Goal: Transaction & Acquisition: Book appointment/travel/reservation

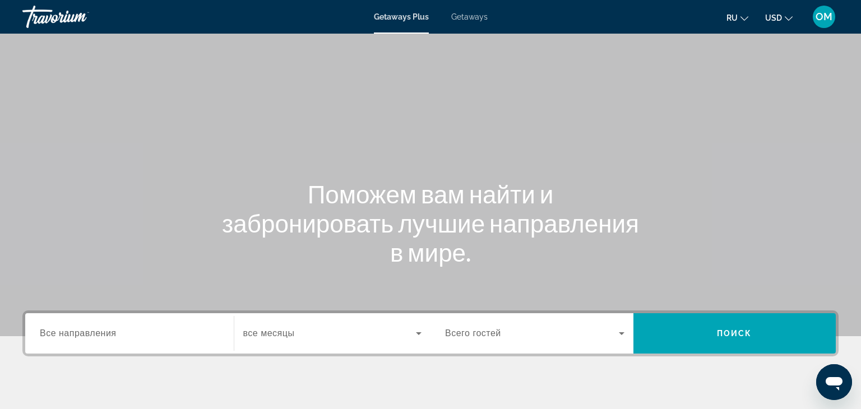
click at [470, 16] on span "Getaways" at bounding box center [469, 16] width 36 height 9
click at [95, 340] on input "Destination Все направления" at bounding box center [129, 333] width 179 height 13
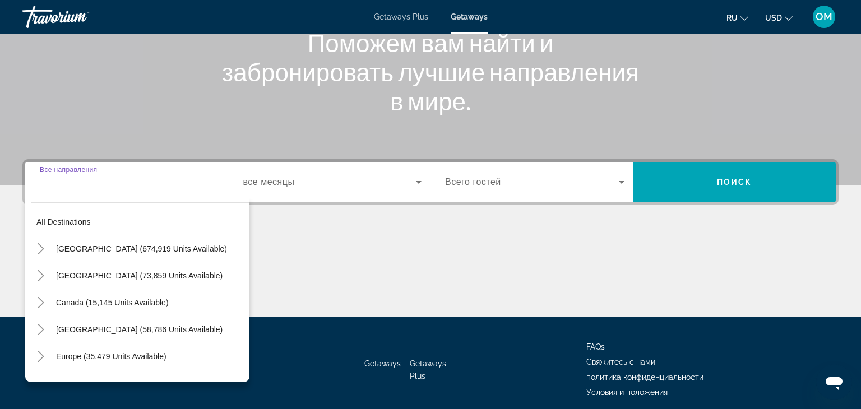
scroll to position [197, 0]
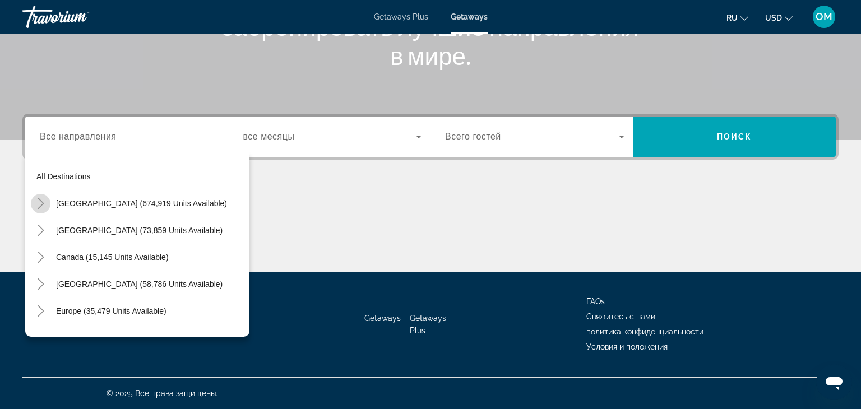
click at [41, 196] on mat-icon "Toggle United States (674,919 units available)" at bounding box center [41, 204] width 20 height 20
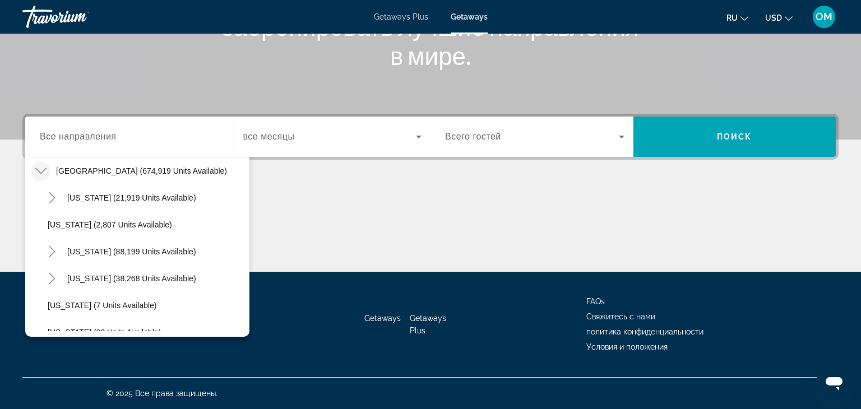
click at [34, 335] on div "All destinations [GEOGRAPHIC_DATA] (674,919 units available) [US_STATE] (21,919…" at bounding box center [137, 244] width 224 height 186
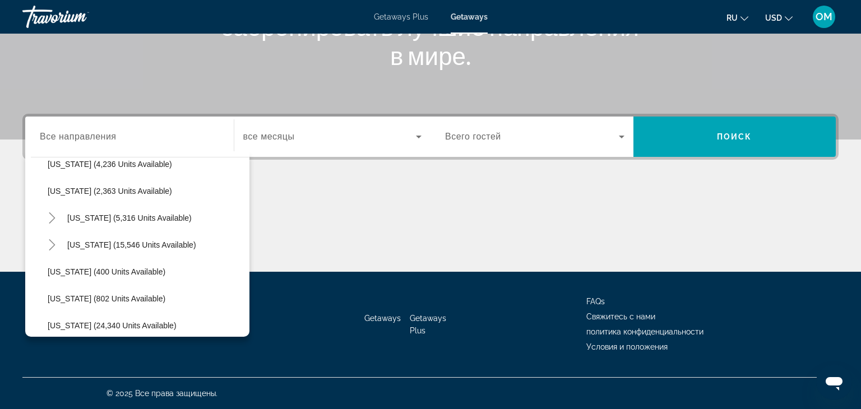
scroll to position [747, 0]
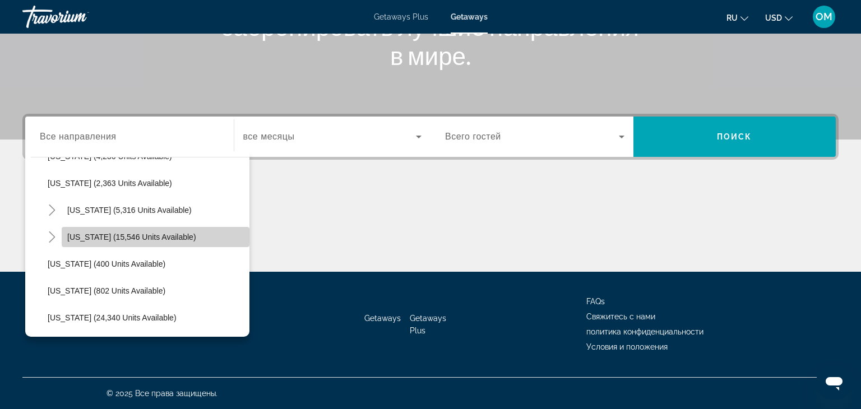
click at [125, 230] on span "Search widget" at bounding box center [156, 237] width 188 height 27
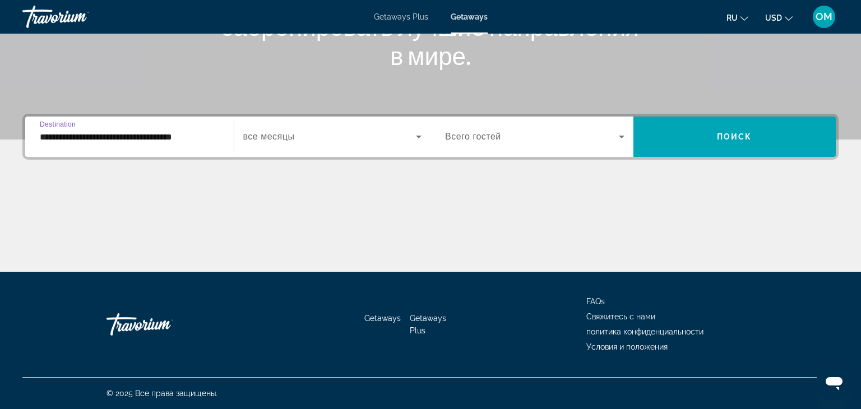
click at [42, 143] on input "**********" at bounding box center [129, 137] width 179 height 13
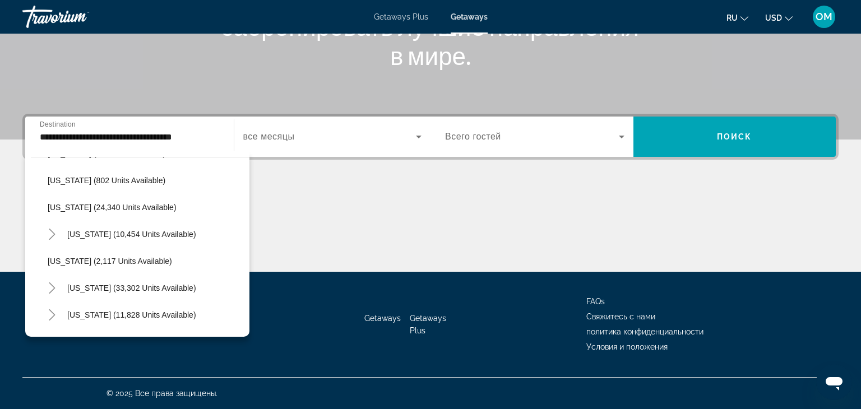
scroll to position [924, 0]
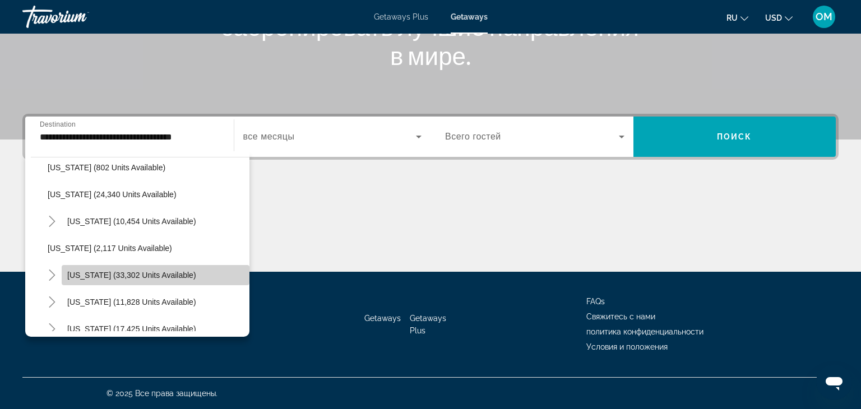
click at [179, 276] on span "[US_STATE] (33,302 units available)" at bounding box center [131, 275] width 129 height 9
type input "**********"
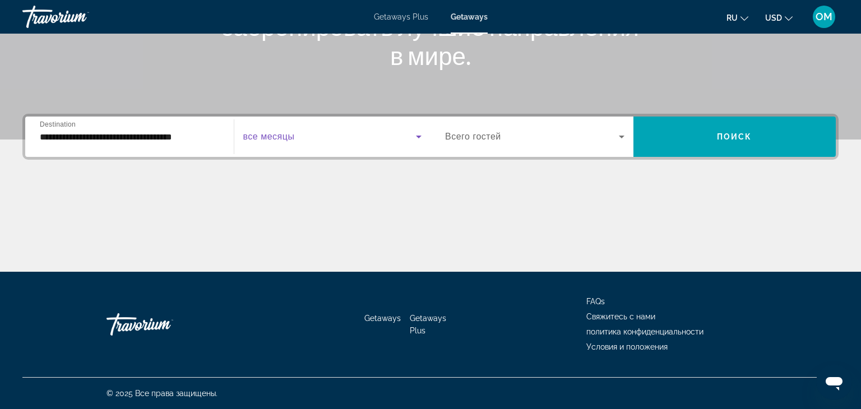
click at [416, 137] on icon "Search widget" at bounding box center [418, 136] width 13 height 13
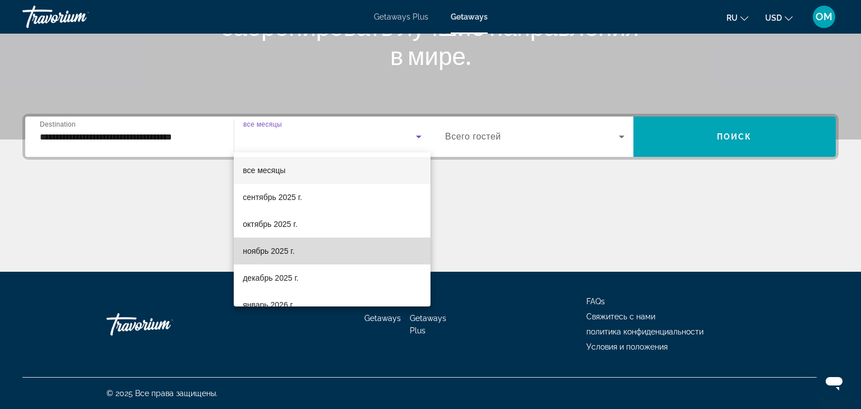
click at [283, 251] on span "ноябрь 2025 г." at bounding box center [269, 250] width 52 height 13
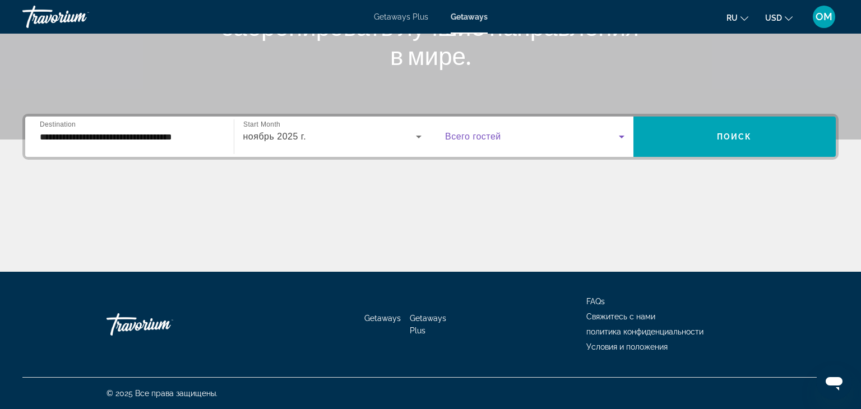
click at [625, 134] on icon "Search widget" at bounding box center [621, 136] width 13 height 13
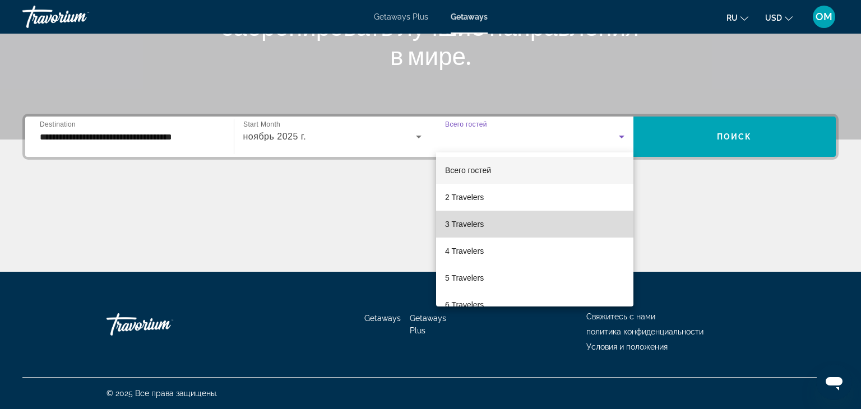
click at [481, 226] on span "3 Travelers" at bounding box center [464, 223] width 39 height 13
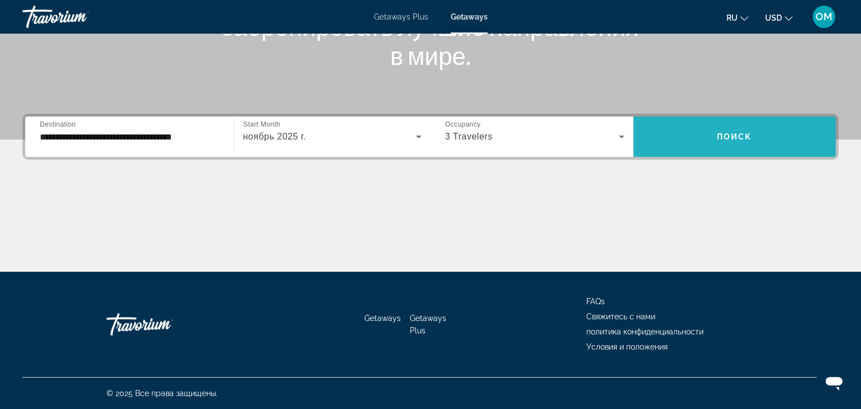
click at [684, 141] on span "Search widget" at bounding box center [734, 136] width 203 height 27
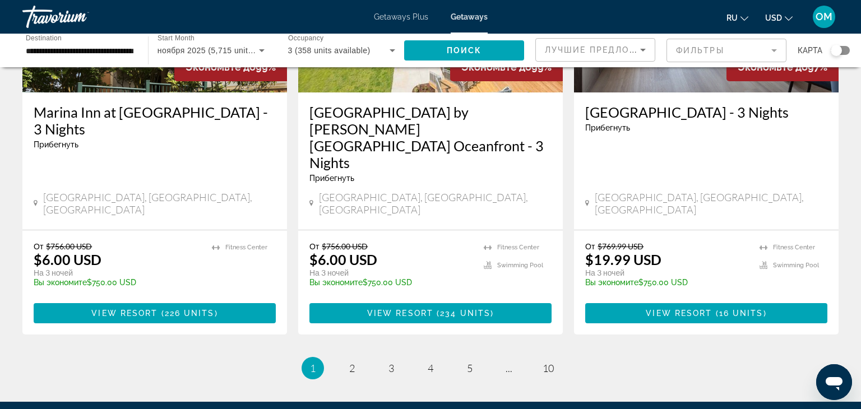
scroll to position [1426, 0]
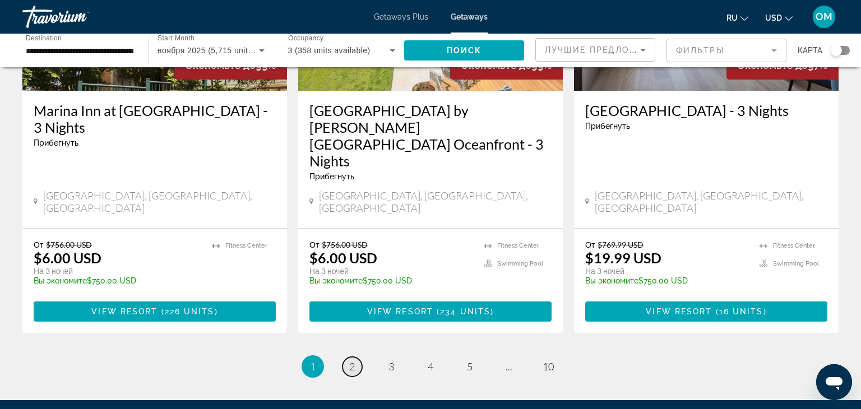
click at [355, 357] on link "page 2" at bounding box center [352, 367] width 20 height 20
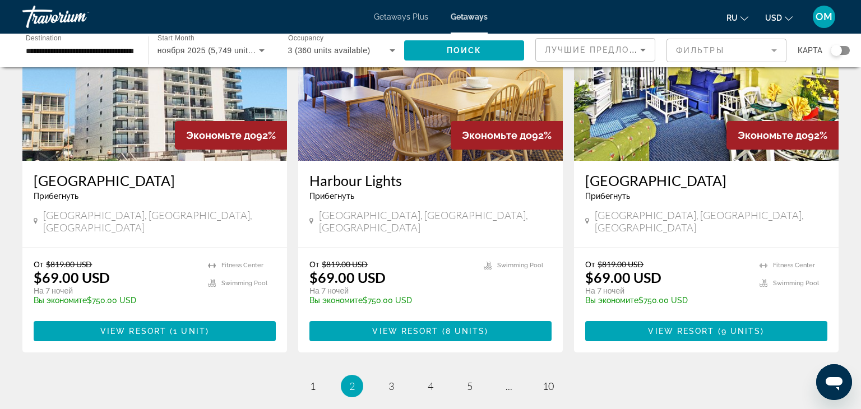
scroll to position [1335, 0]
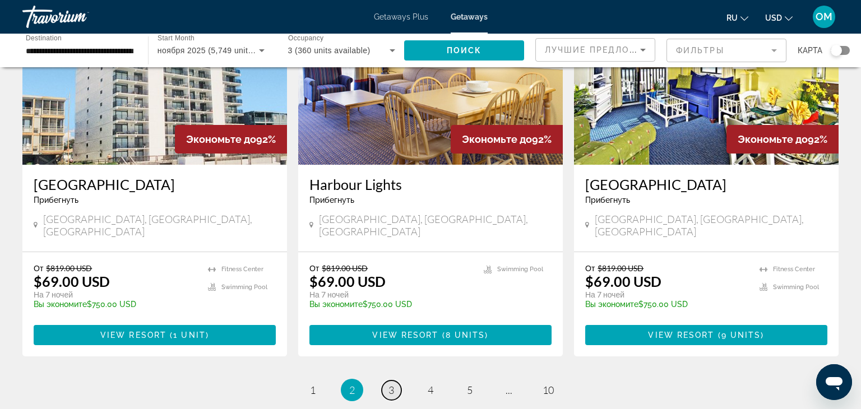
click at [390, 384] on span "3" at bounding box center [391, 390] width 6 height 12
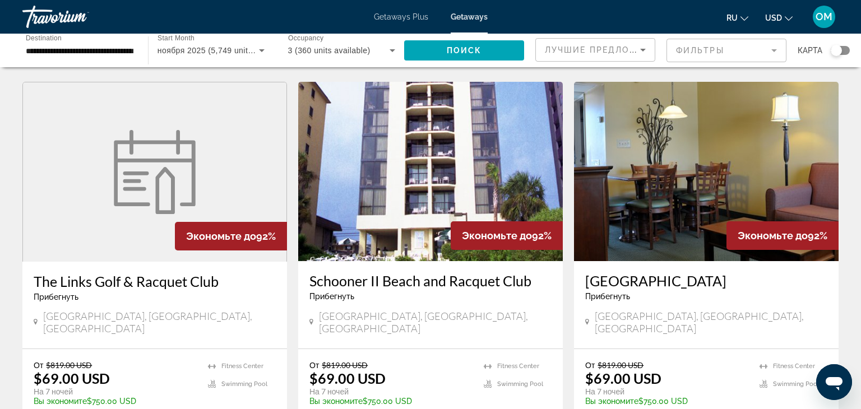
scroll to position [1312, 0]
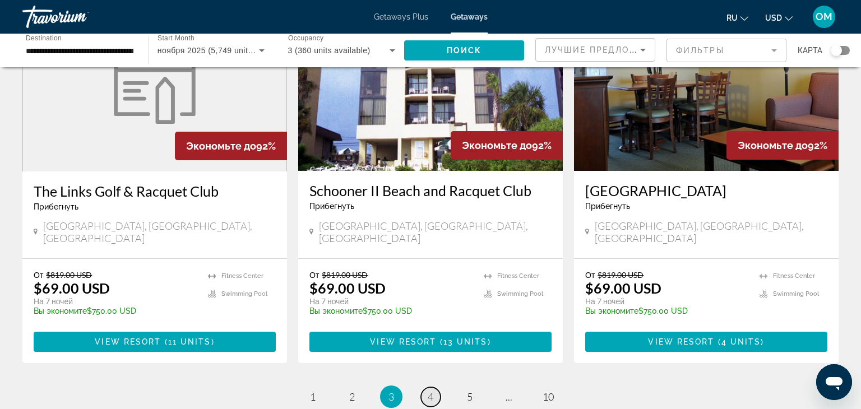
click at [433, 391] on span "4" at bounding box center [431, 397] width 6 height 12
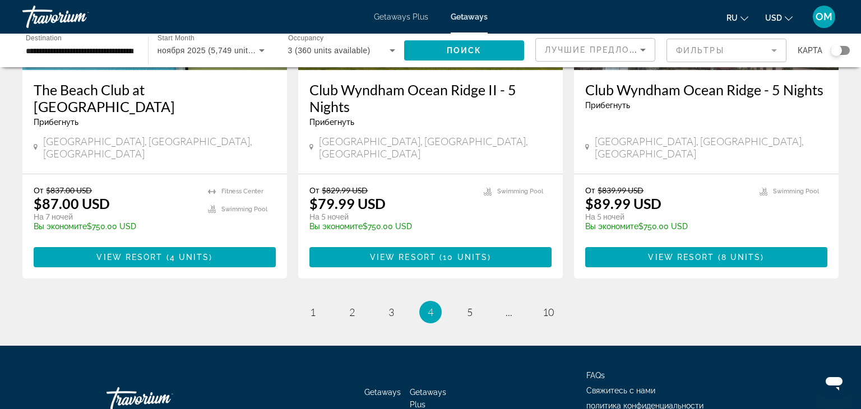
scroll to position [1412, 0]
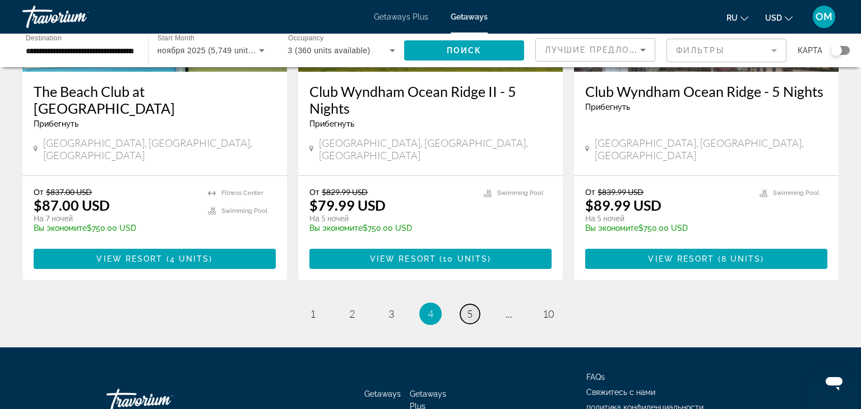
click at [469, 308] on span "5" at bounding box center [470, 314] width 6 height 12
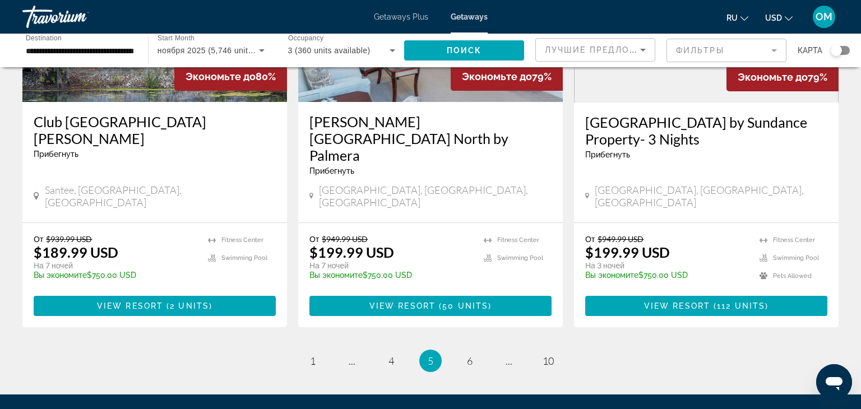
scroll to position [1471, 0]
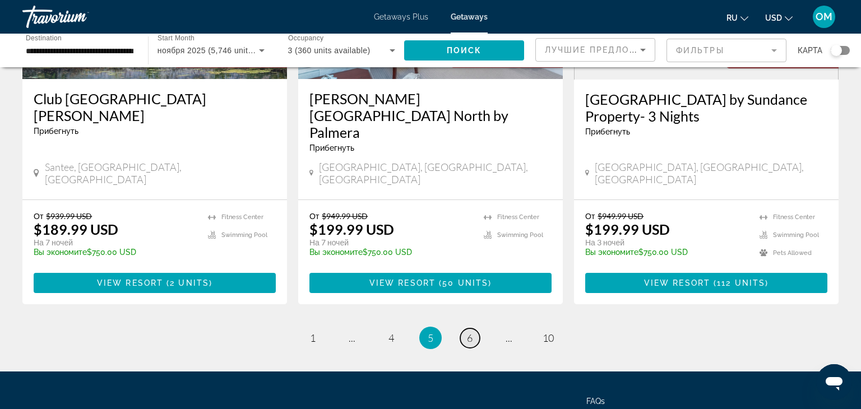
click at [465, 328] on link "page 6" at bounding box center [470, 338] width 20 height 20
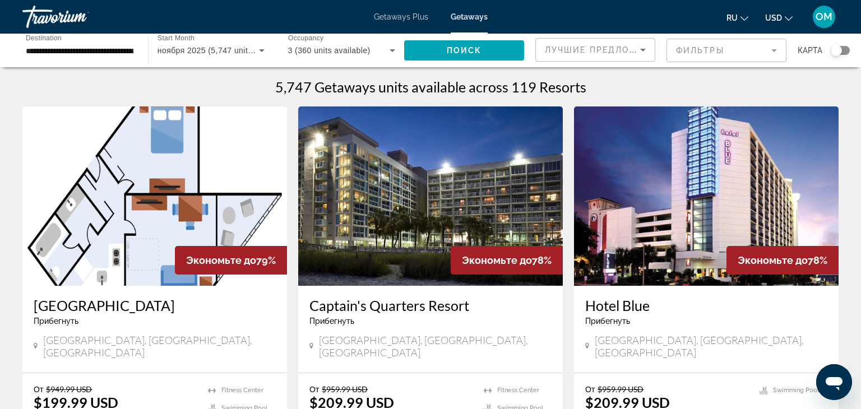
click at [259, 53] on icon "Search widget" at bounding box center [261, 50] width 13 height 13
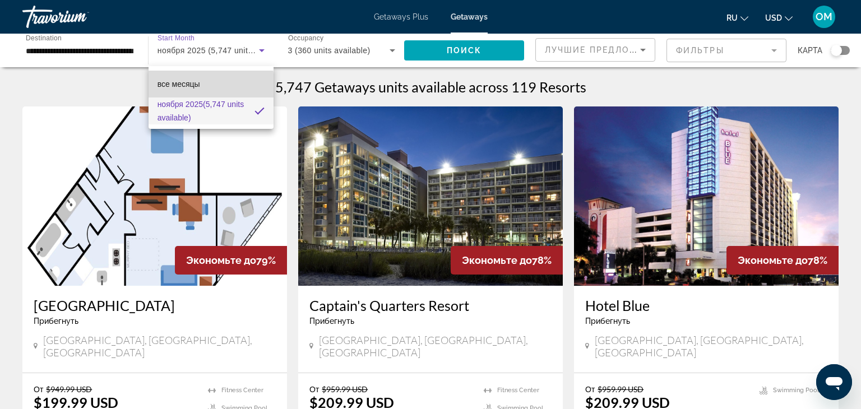
click at [191, 86] on span "все месяцы" at bounding box center [178, 84] width 43 height 9
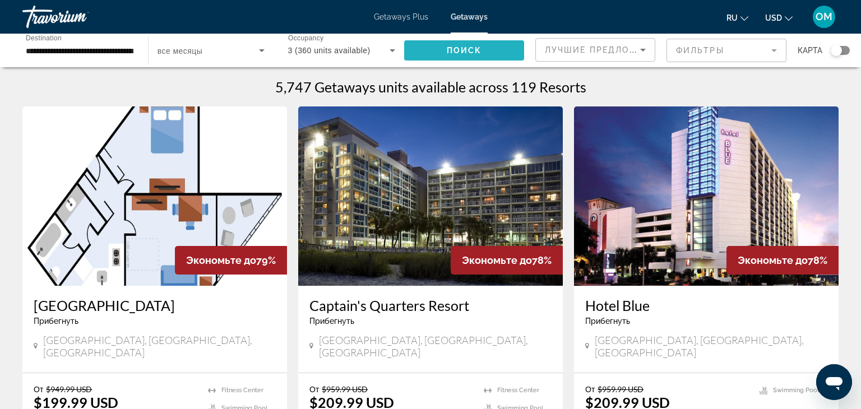
click at [464, 51] on span "Поиск" at bounding box center [464, 50] width 35 height 9
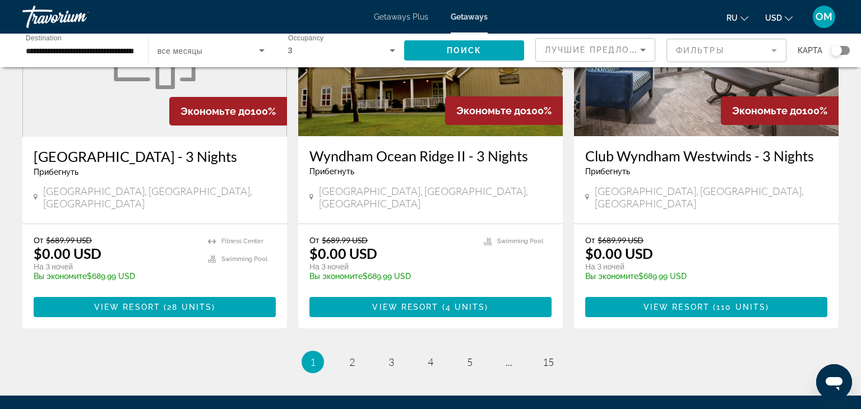
scroll to position [1399, 0]
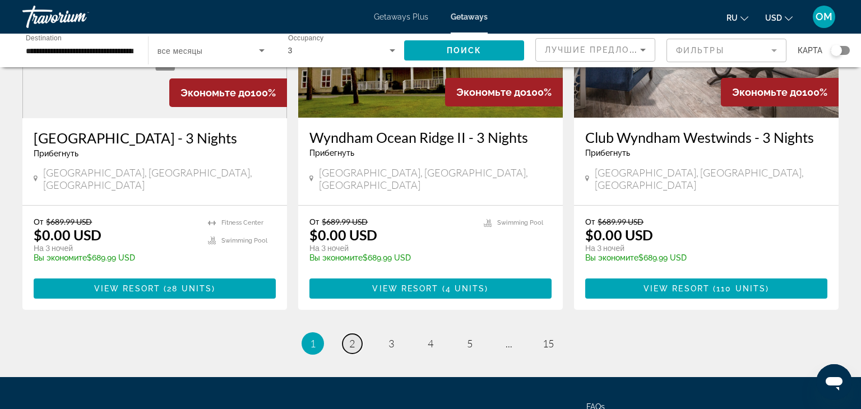
click at [352, 337] on span "2" at bounding box center [352, 343] width 6 height 12
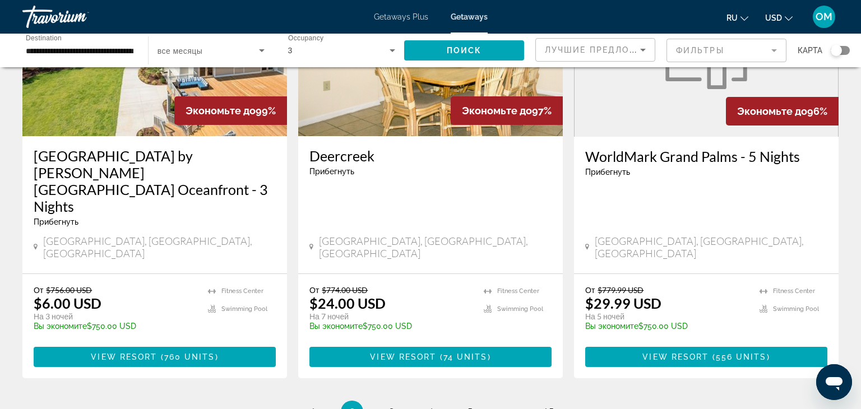
scroll to position [1368, 0]
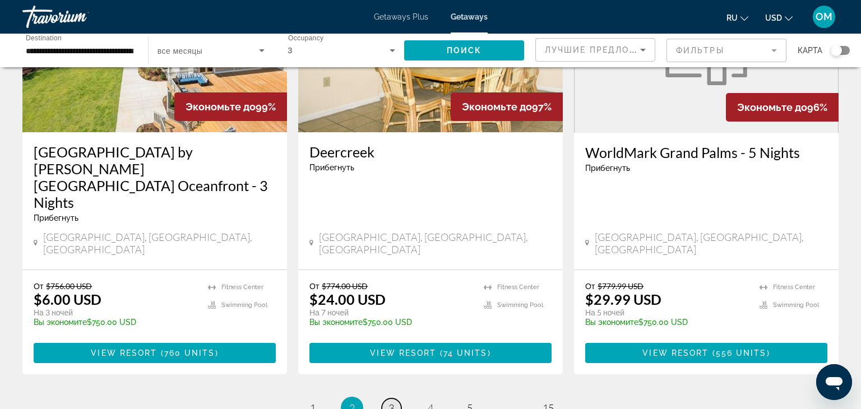
click at [388, 402] on span "3" at bounding box center [391, 408] width 6 height 12
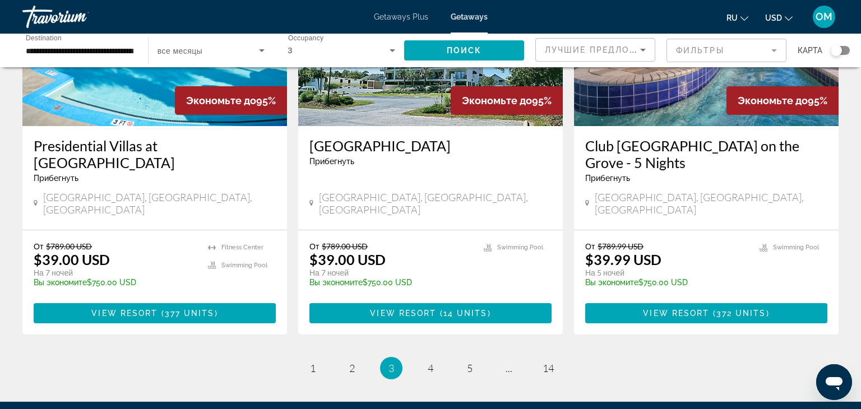
scroll to position [1385, 0]
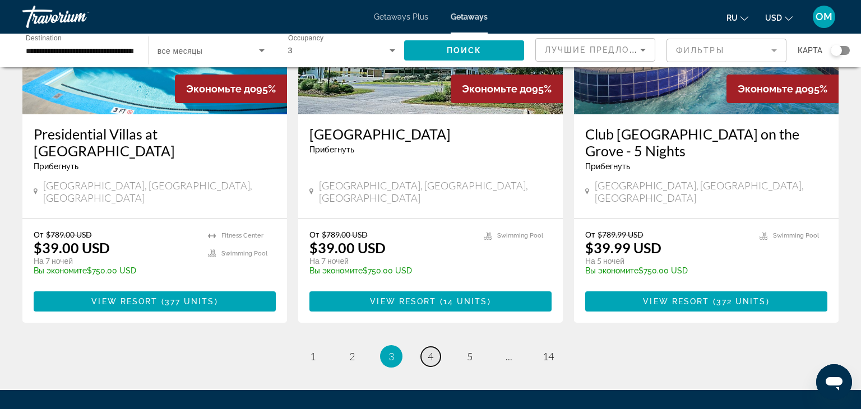
click at [428, 350] on span "4" at bounding box center [431, 356] width 6 height 12
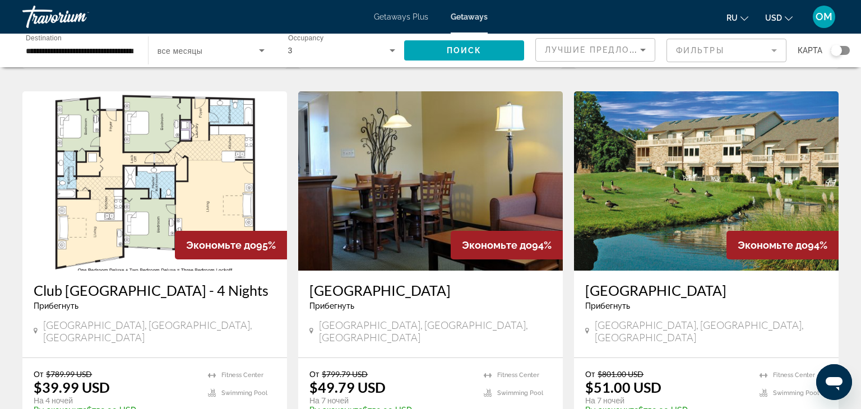
scroll to position [407, 0]
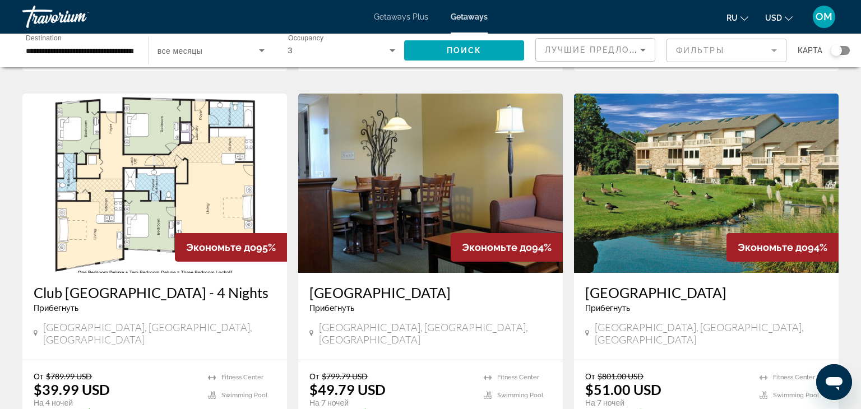
click at [756, 146] on img "Main content" at bounding box center [706, 183] width 265 height 179
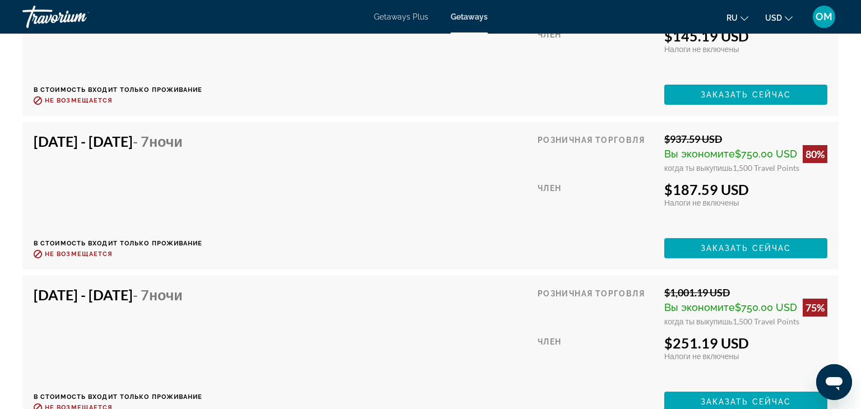
scroll to position [3089, 0]
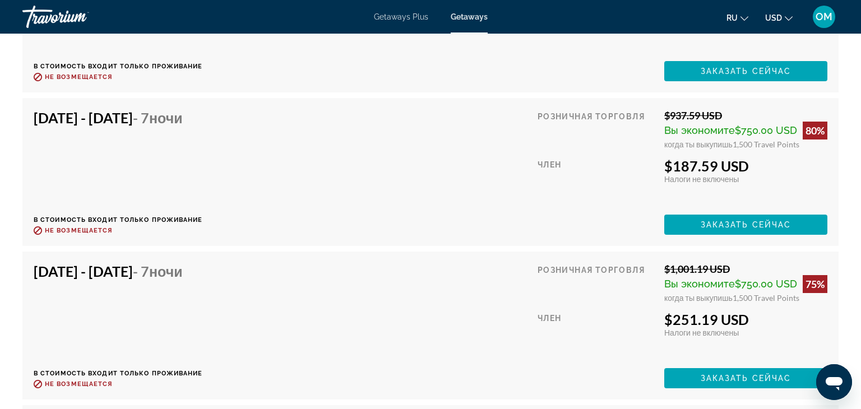
click at [138, 117] on h4 "[DATE] - [DATE] - 7 ночи" at bounding box center [114, 117] width 161 height 17
click at [694, 223] on span "Main content" at bounding box center [745, 224] width 163 height 27
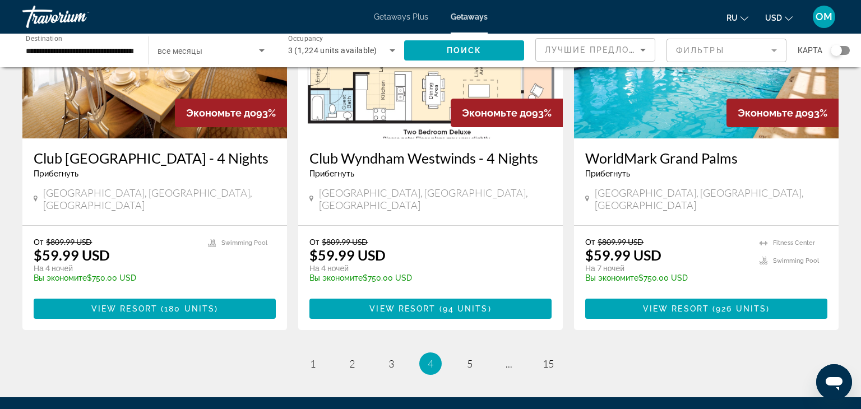
scroll to position [1355, 0]
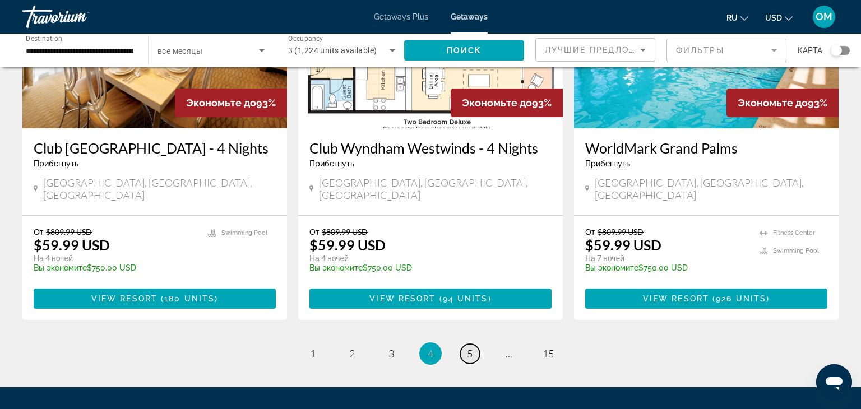
click at [467, 347] on span "5" at bounding box center [470, 353] width 6 height 12
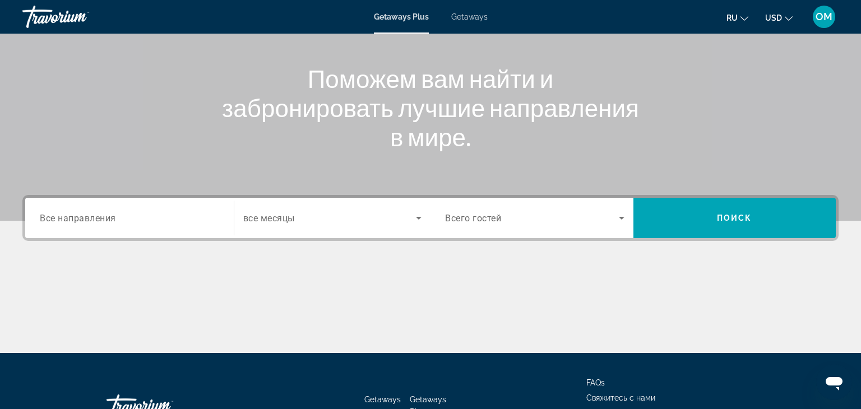
scroll to position [112, 0]
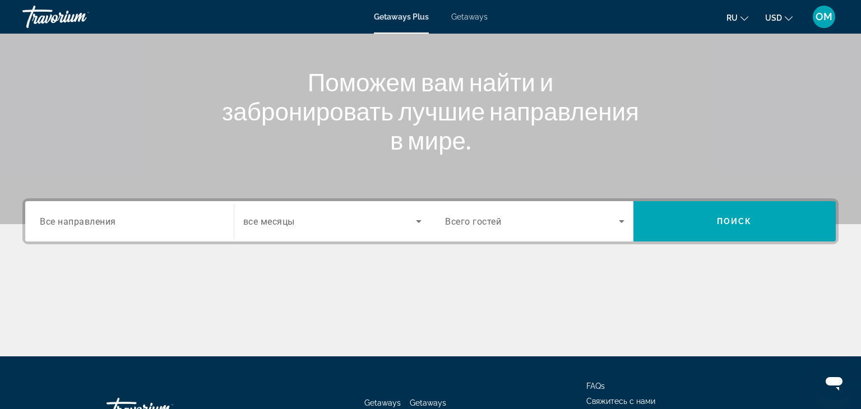
click at [60, 221] on span "Все направления" at bounding box center [78, 221] width 76 height 11
click at [60, 221] on input "Destination Все направления" at bounding box center [129, 221] width 179 height 13
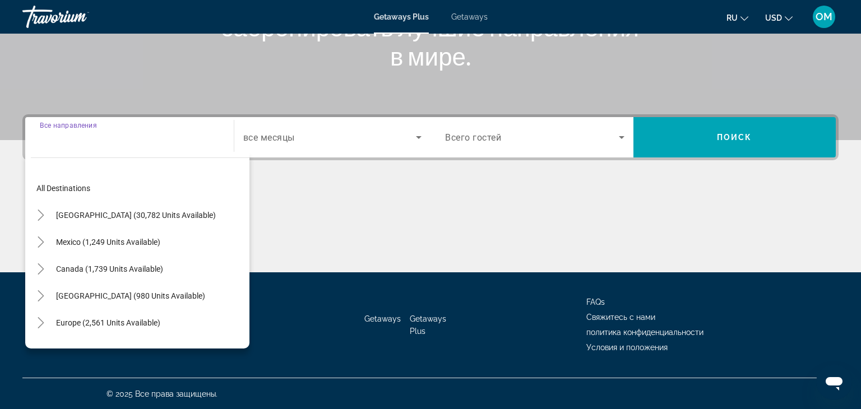
scroll to position [197, 0]
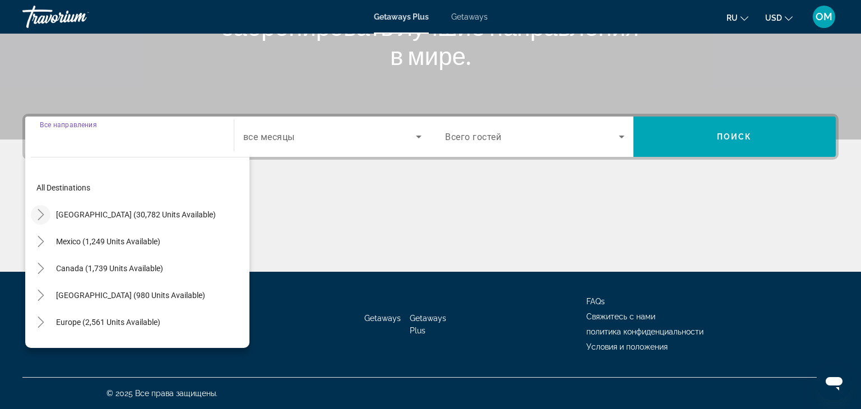
click at [36, 212] on icon "Toggle United States (30,782 units available)" at bounding box center [40, 214] width 11 height 11
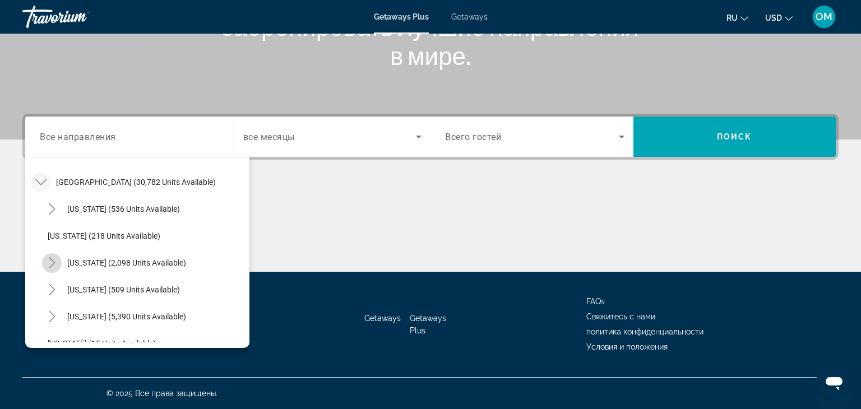
click at [50, 258] on icon "Toggle California (2,098 units available)" at bounding box center [52, 262] width 6 height 11
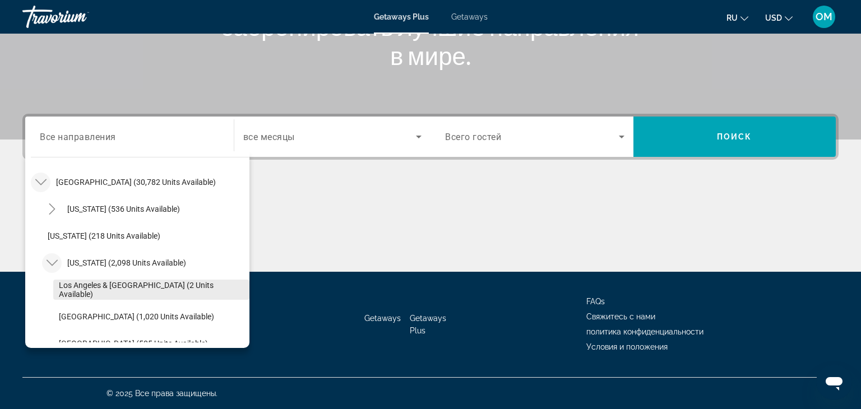
click at [106, 276] on span "Search widget" at bounding box center [151, 289] width 196 height 27
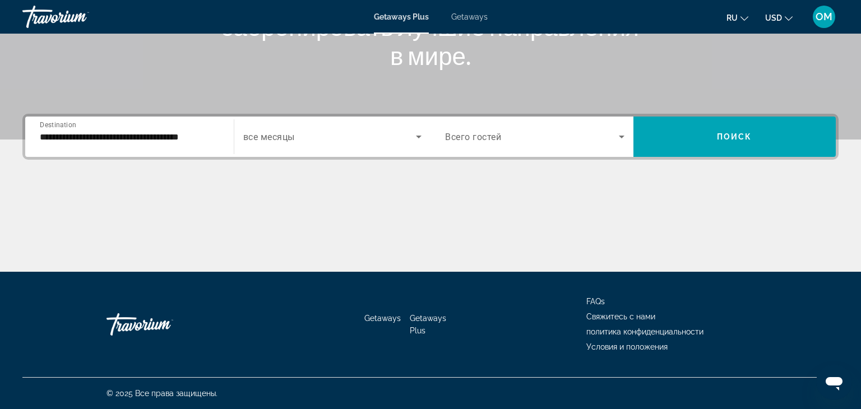
click at [38, 146] on div "**********" at bounding box center [129, 137] width 197 height 32
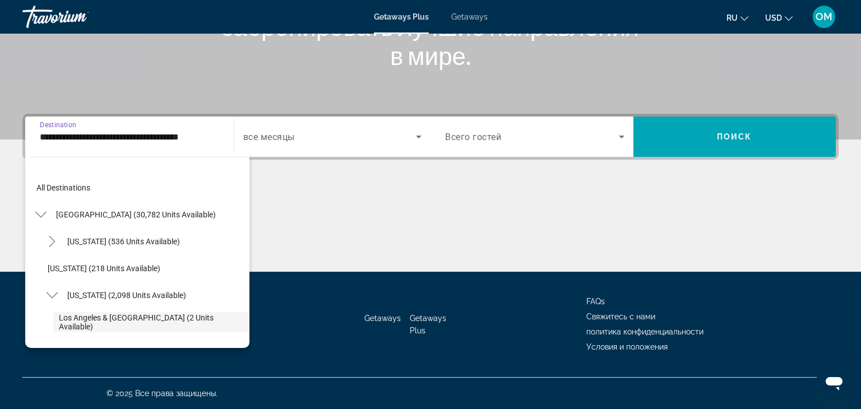
scroll to position [67, 0]
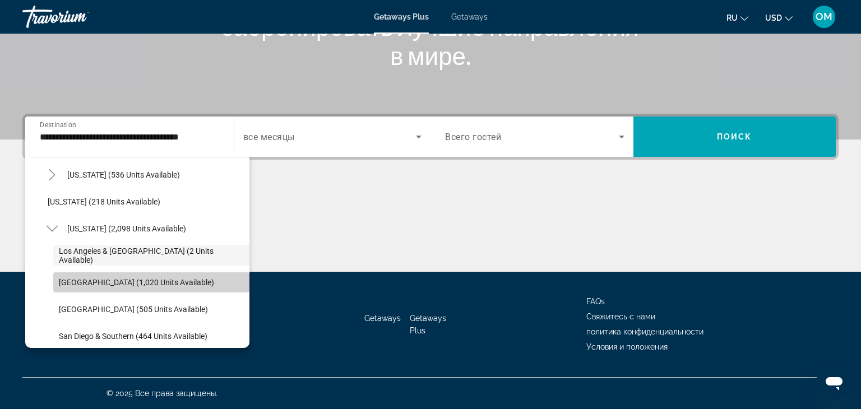
click at [74, 282] on span "[GEOGRAPHIC_DATA] (1,020 units available)" at bounding box center [136, 282] width 155 height 9
type input "**********"
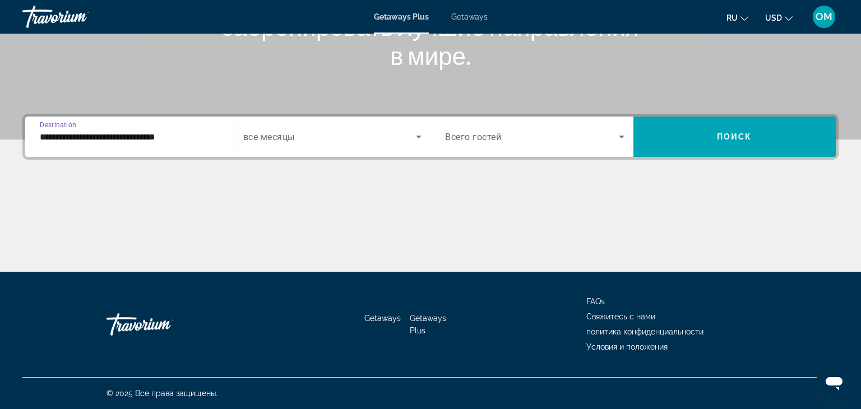
click at [628, 141] on div "Occupancy Всего гостей" at bounding box center [534, 136] width 197 height 31
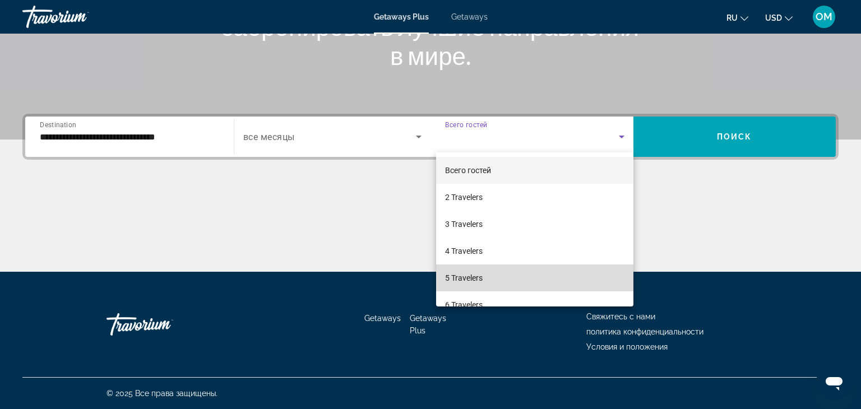
click at [470, 279] on span "5 Travelers" at bounding box center [464, 277] width 38 height 13
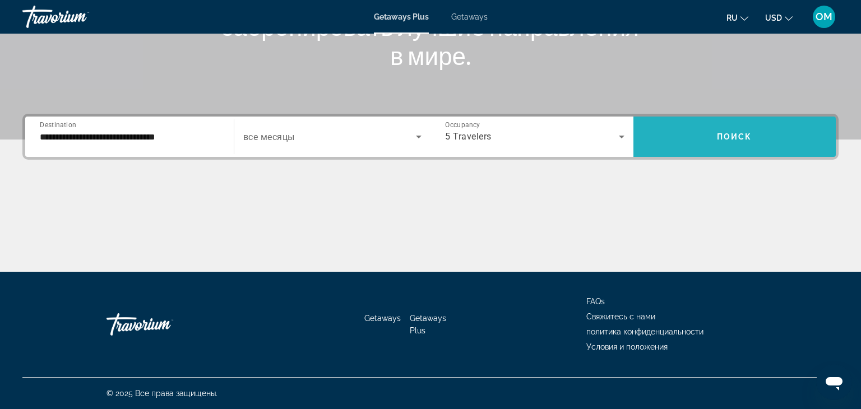
click at [776, 143] on span "Search widget" at bounding box center [734, 136] width 203 height 27
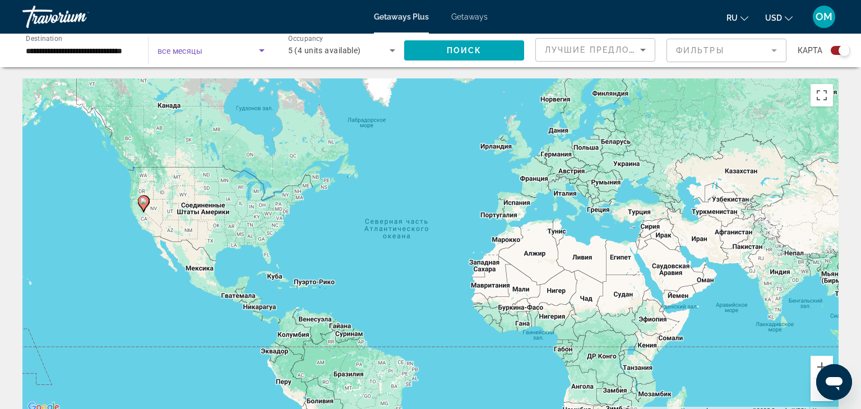
click at [260, 51] on icon "Search widget" at bounding box center [261, 50] width 13 height 13
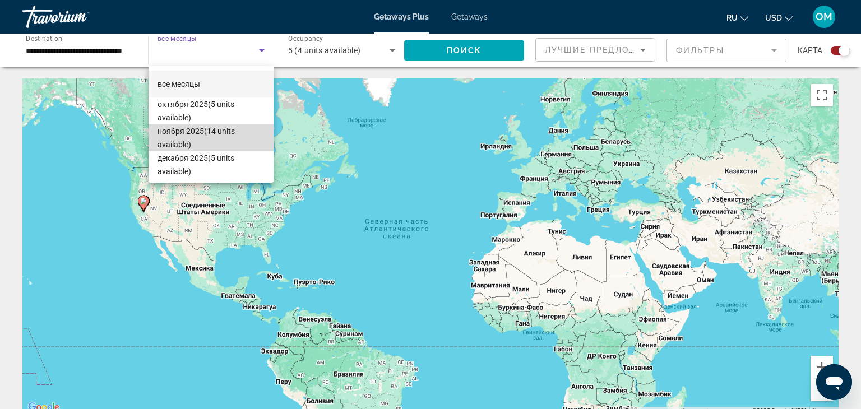
click at [200, 133] on span "ноября 2025 (14 units available)" at bounding box center [210, 137] width 107 height 27
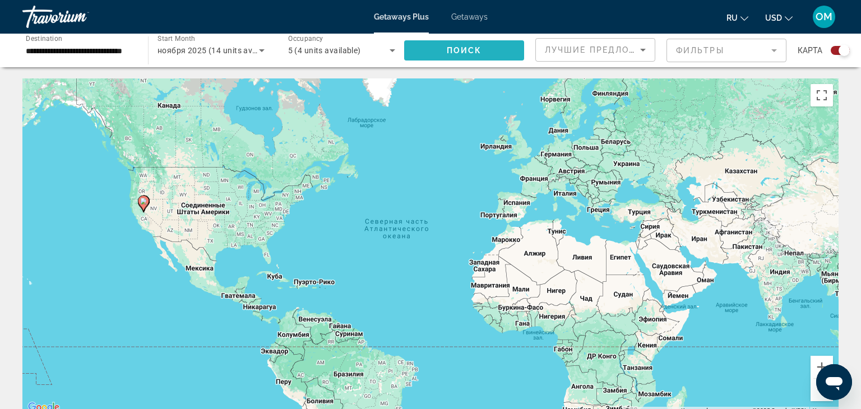
click at [457, 48] on span "Поиск" at bounding box center [464, 50] width 35 height 9
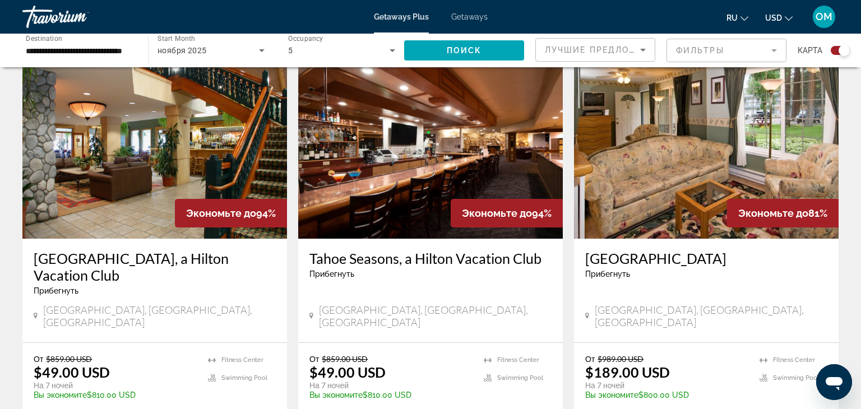
scroll to position [393, 0]
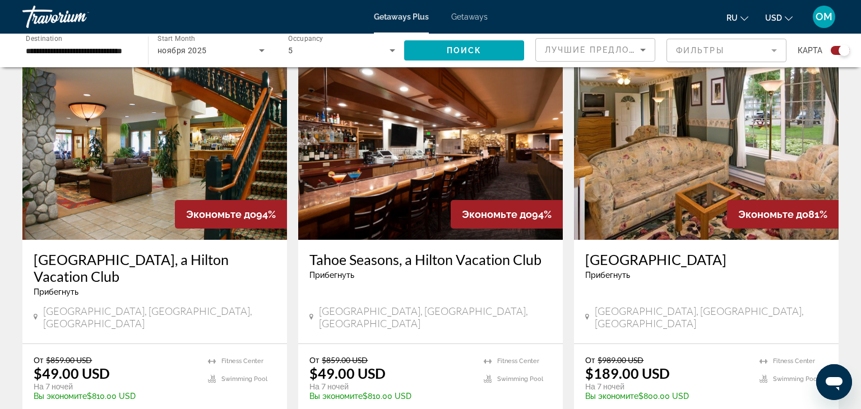
click at [469, 18] on span "Getaways" at bounding box center [469, 16] width 36 height 9
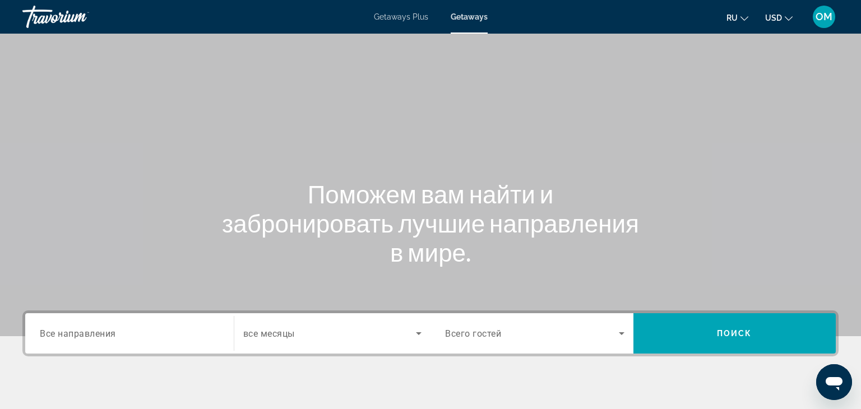
click at [77, 333] on span "Все направления" at bounding box center [78, 333] width 76 height 11
click at [77, 333] on input "Destination Все направления" at bounding box center [129, 333] width 179 height 13
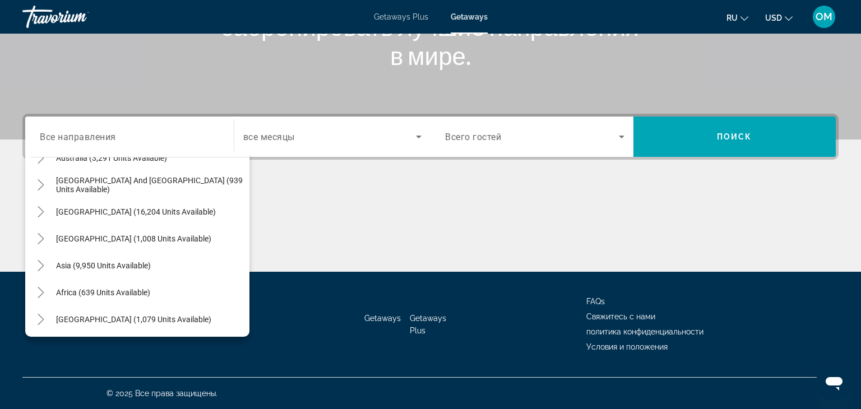
scroll to position [182, 0]
drag, startPoint x: 249, startPoint y: 172, endPoint x: 249, endPoint y: 264, distance: 91.9
click at [249, 264] on div "Destination Все направления All destinations [GEOGRAPHIC_DATA] (674,919 units a…" at bounding box center [430, 193] width 861 height 158
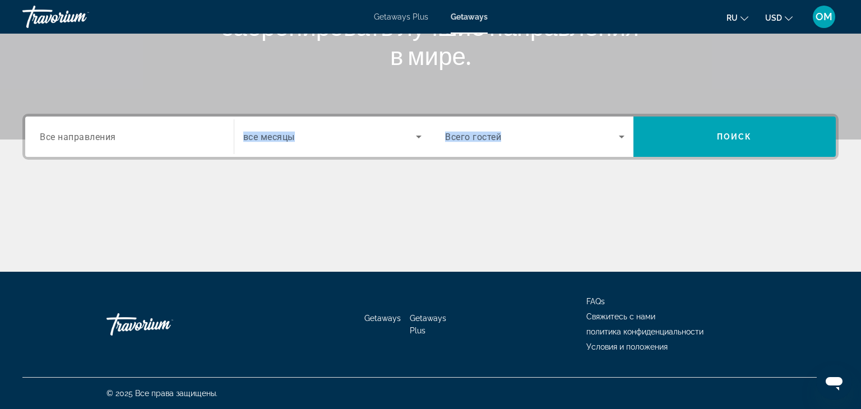
click at [249, 264] on div "Main content" at bounding box center [430, 230] width 816 height 84
click at [38, 140] on div "Destination Все направления" at bounding box center [129, 137] width 197 height 32
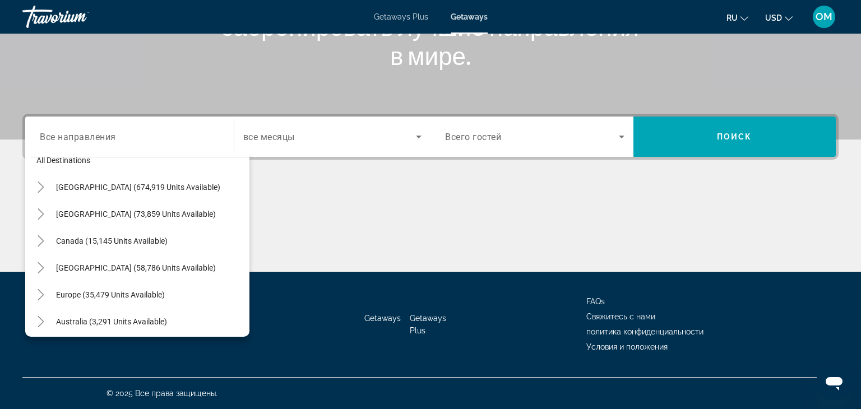
scroll to position [0, 0]
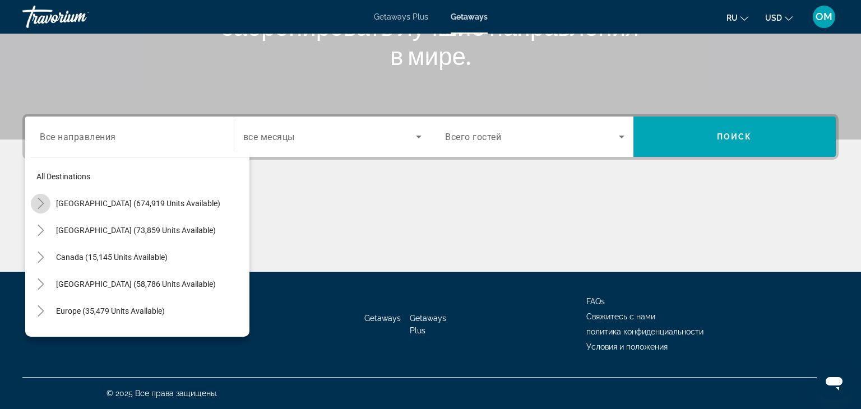
click at [39, 205] on icon "Toggle United States (674,919 units available)" at bounding box center [40, 203] width 11 height 11
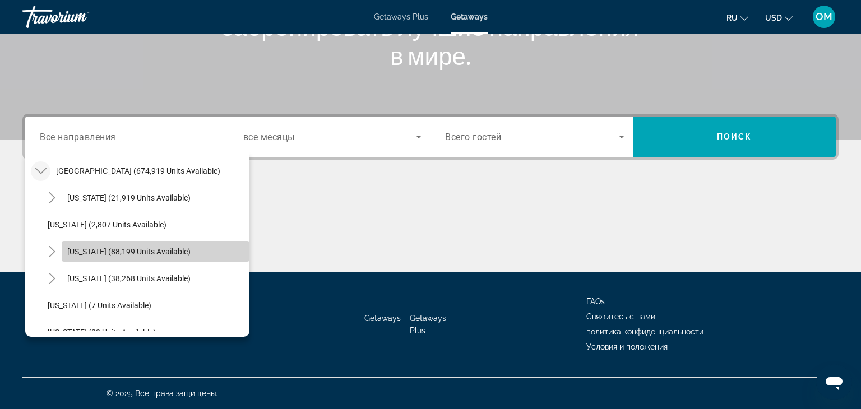
click at [77, 254] on span "[US_STATE] (88,199 units available)" at bounding box center [128, 251] width 123 height 9
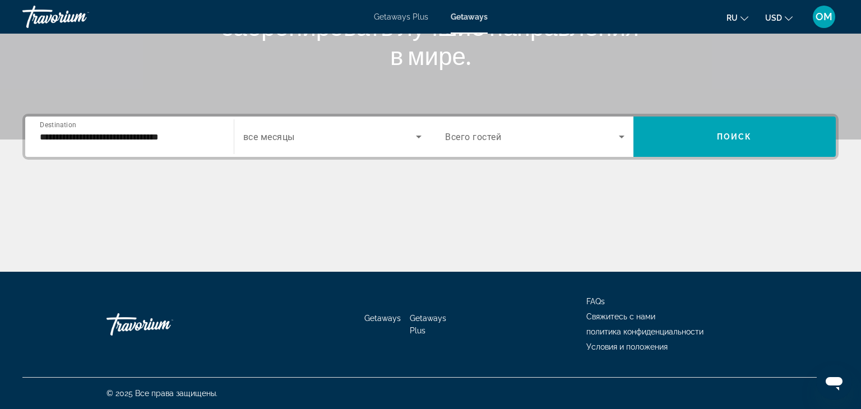
click at [32, 136] on div "**********" at bounding box center [129, 137] width 197 height 32
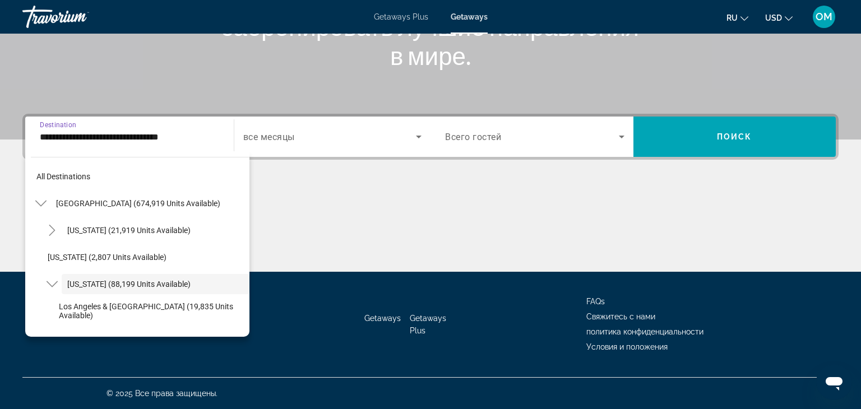
scroll to position [40, 0]
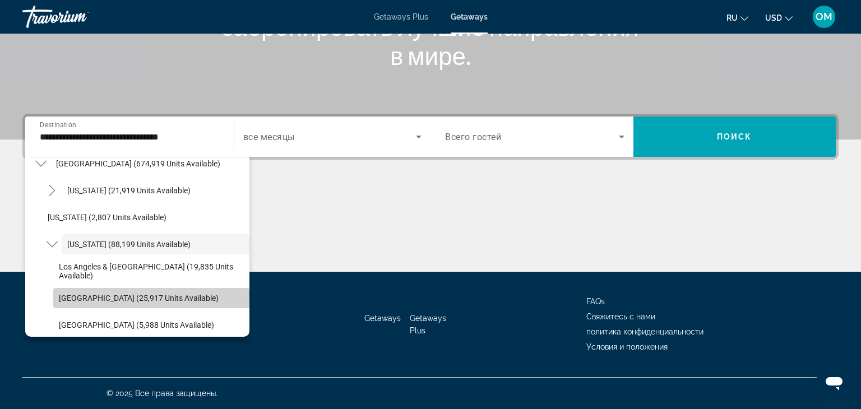
click at [70, 294] on span "[GEOGRAPHIC_DATA] (25,917 units available)" at bounding box center [139, 298] width 160 height 9
type input "**********"
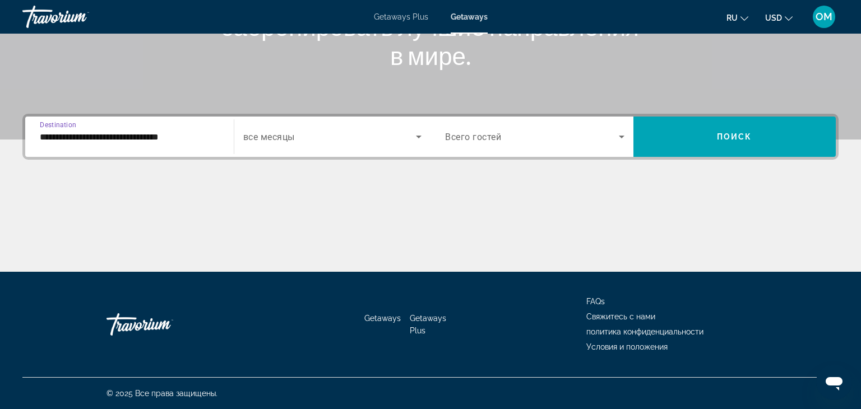
click at [285, 137] on span "все месяцы" at bounding box center [269, 137] width 52 height 11
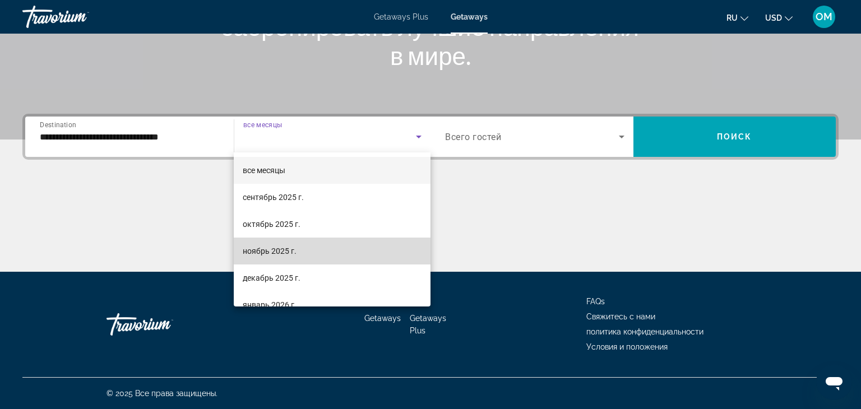
click at [267, 254] on span "ноябрь 2025 г." at bounding box center [270, 250] width 54 height 13
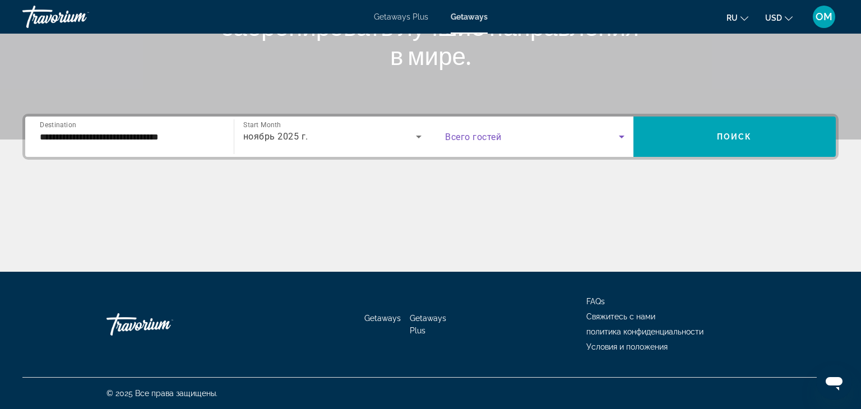
click at [626, 139] on icon "Search widget" at bounding box center [621, 136] width 13 height 13
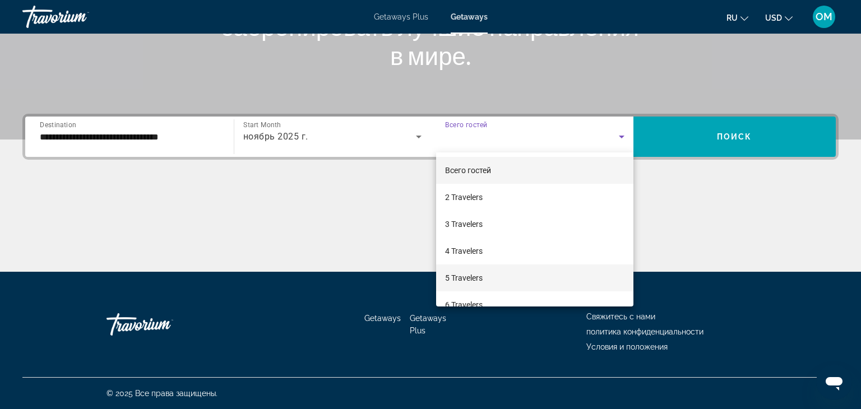
click at [474, 271] on span "5 Travelers" at bounding box center [464, 277] width 38 height 13
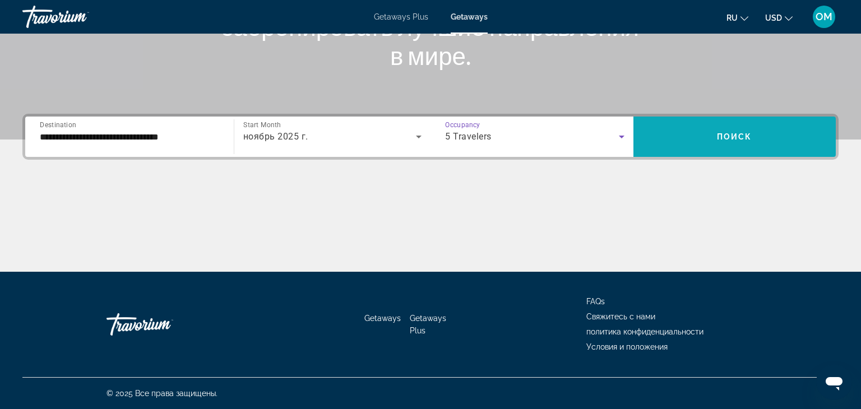
click at [694, 132] on span "Search widget" at bounding box center [734, 136] width 203 height 27
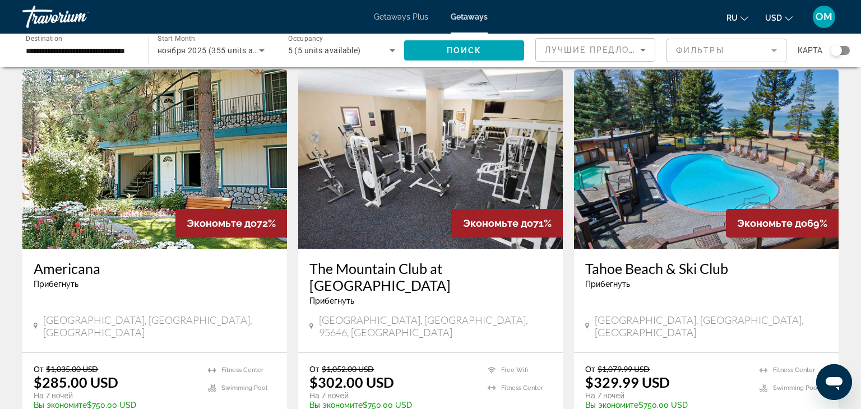
scroll to position [443, 0]
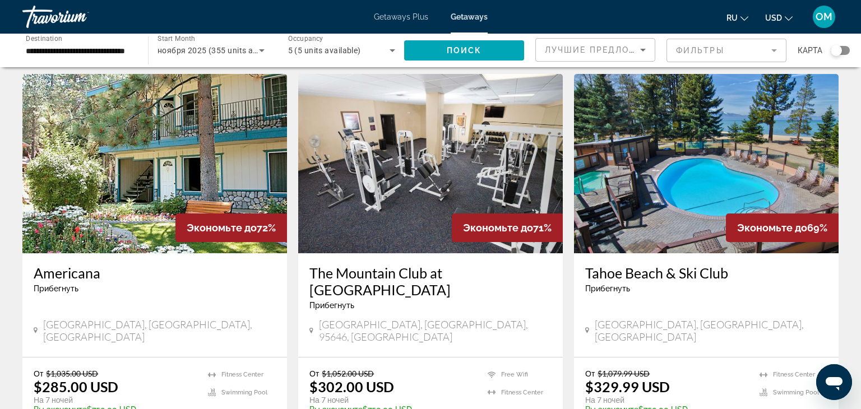
click at [784, 139] on img "Main content" at bounding box center [706, 163] width 265 height 179
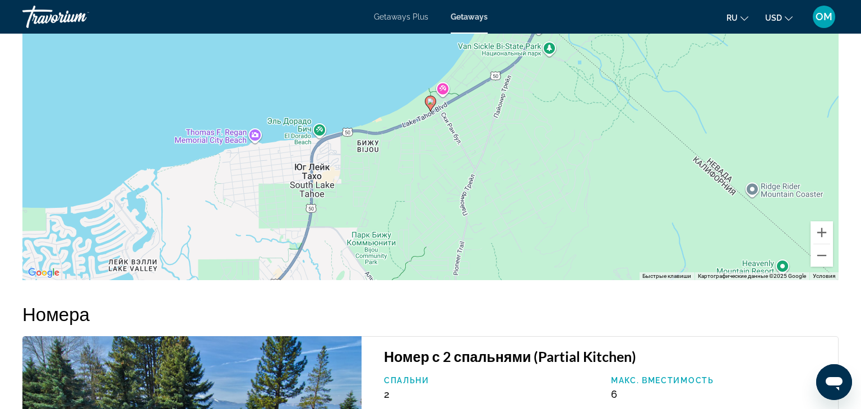
scroll to position [1498, 0]
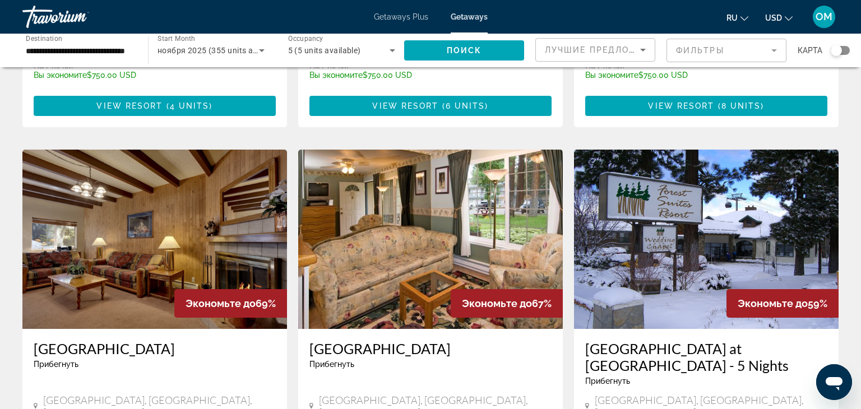
scroll to position [1193, 0]
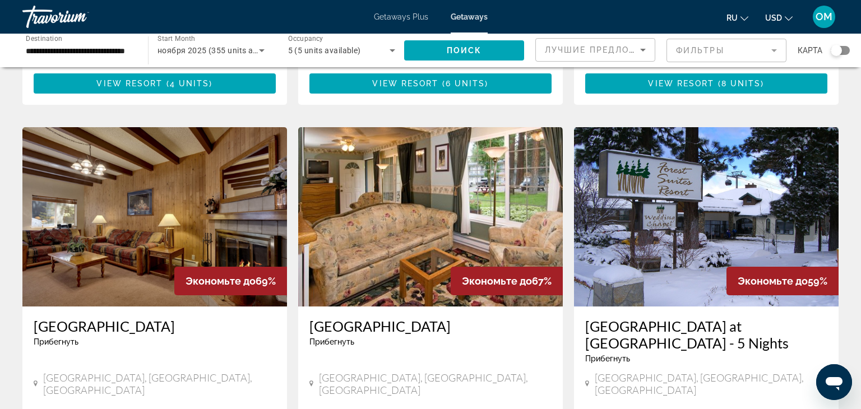
click at [740, 178] on img "Main content" at bounding box center [706, 216] width 265 height 179
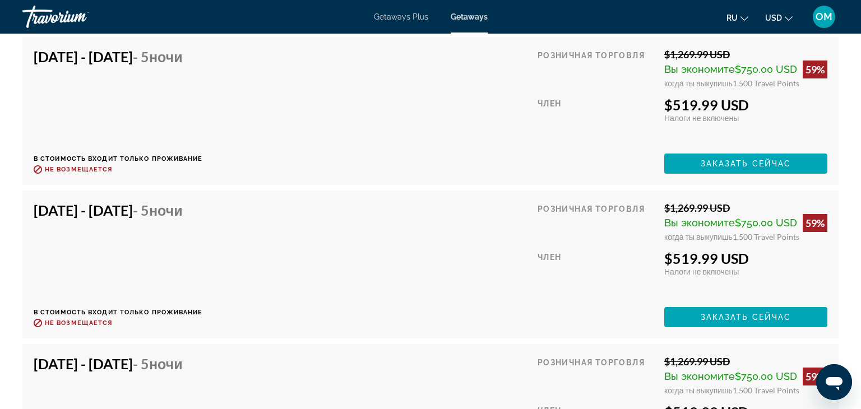
scroll to position [4280, 0]
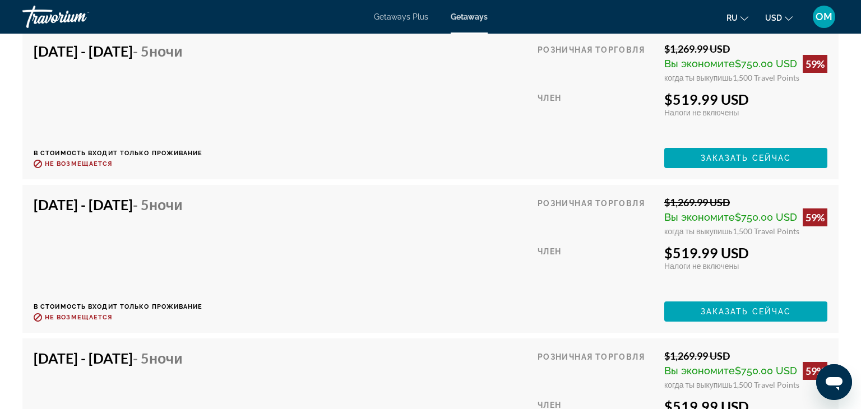
click at [94, 211] on h4 "[DATE] - [DATE] - 5 ночи" at bounding box center [114, 204] width 161 height 17
click at [737, 309] on span "Заказать сейчас" at bounding box center [746, 311] width 91 height 9
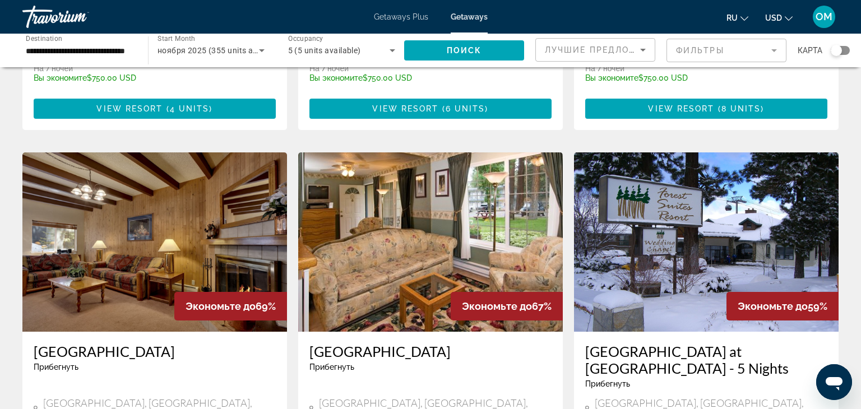
scroll to position [1170, 0]
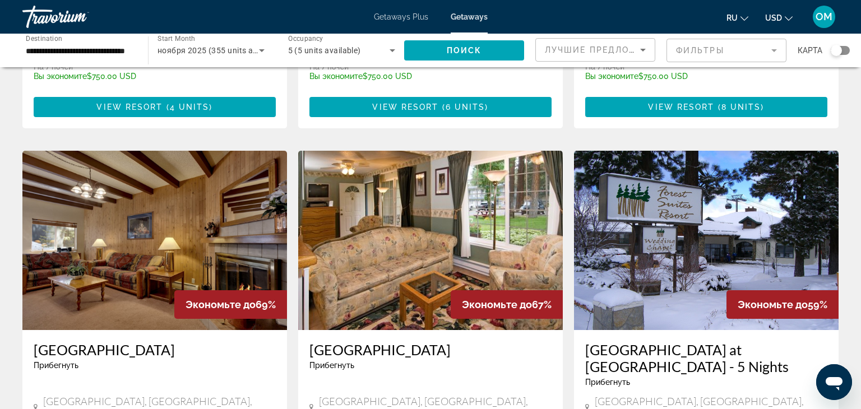
click at [443, 151] on img "Main content" at bounding box center [430, 240] width 265 height 179
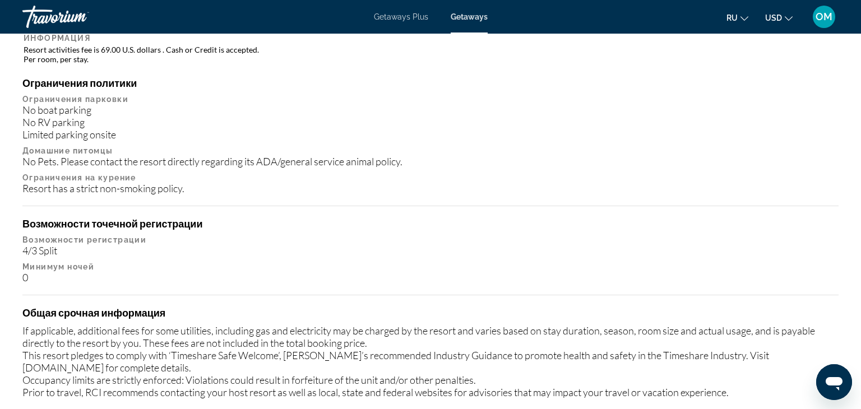
scroll to position [994, 0]
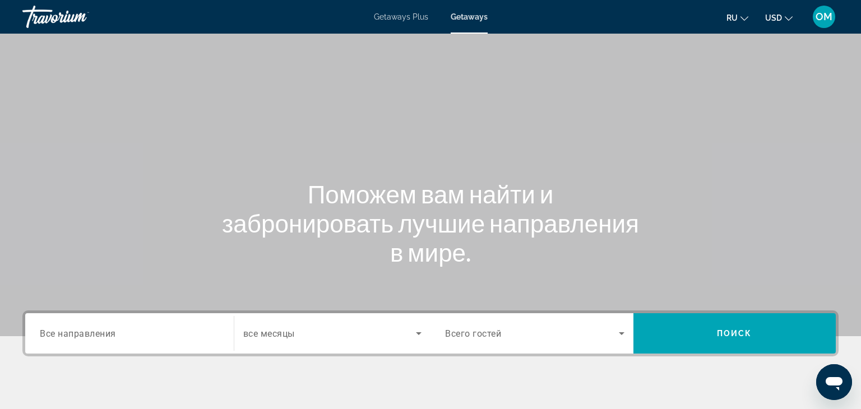
click at [51, 332] on span "Все направления" at bounding box center [78, 333] width 76 height 11
click at [51, 332] on input "Destination Все направления" at bounding box center [129, 333] width 179 height 13
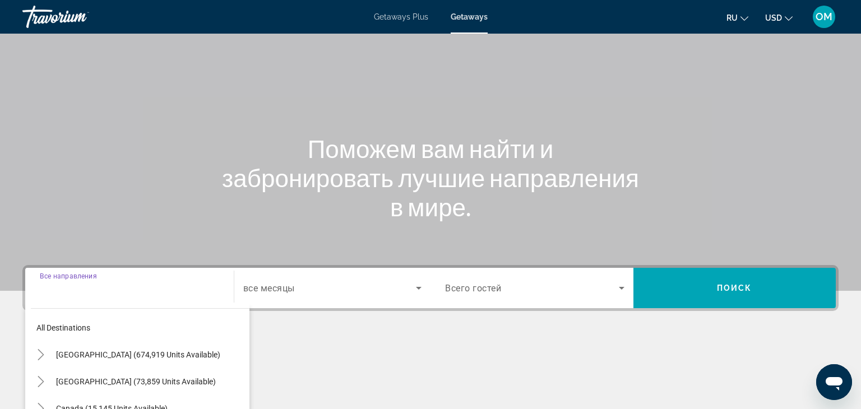
scroll to position [197, 0]
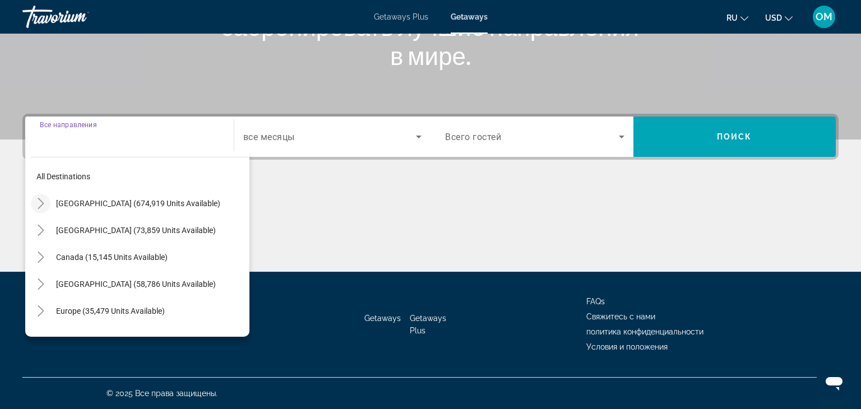
click at [40, 201] on icon "Toggle United States (674,919 units available)" at bounding box center [40, 203] width 11 height 11
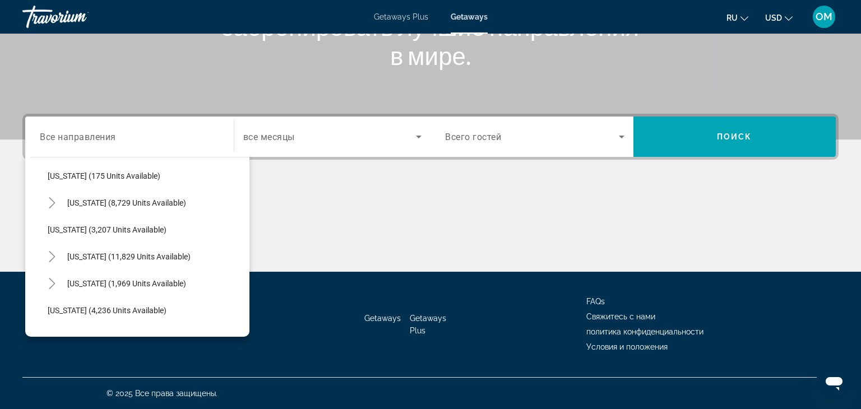
scroll to position [601, 0]
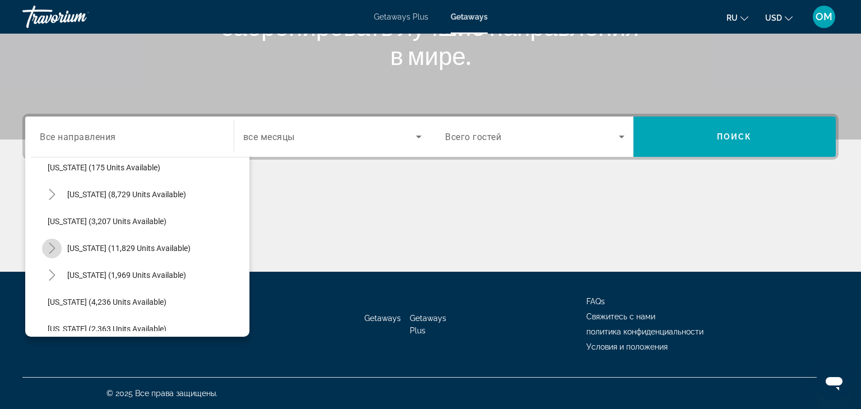
click at [47, 250] on icon "Toggle Nevada (11,829 units available)" at bounding box center [52, 248] width 11 height 11
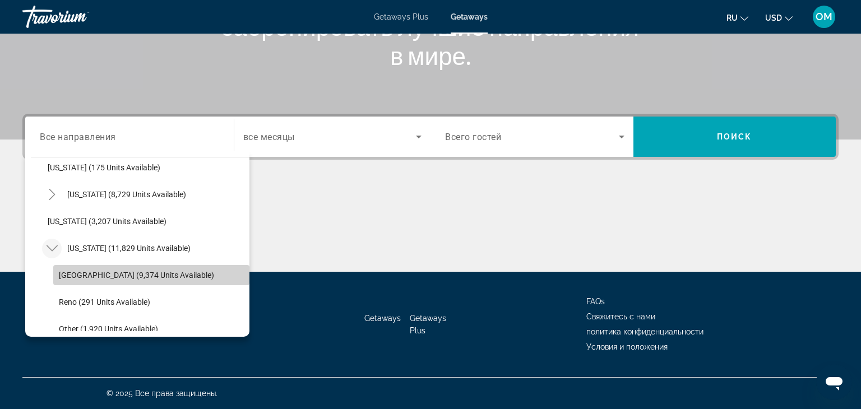
click at [75, 275] on span "[GEOGRAPHIC_DATA] (9,374 units available)" at bounding box center [136, 275] width 155 height 9
type input "**********"
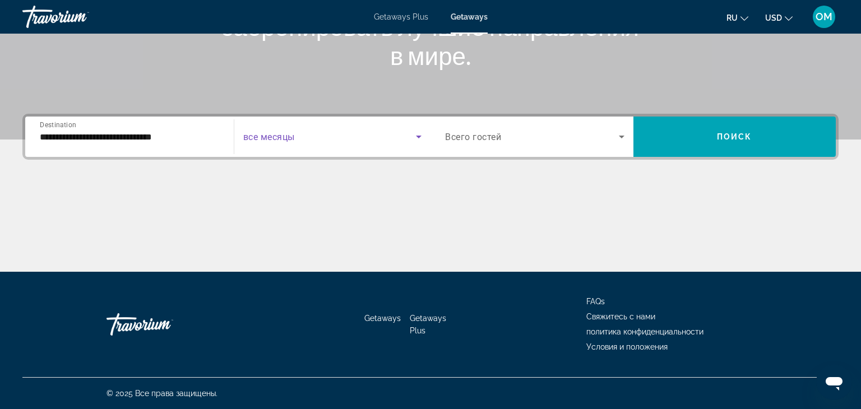
click at [422, 138] on icon "Search widget" at bounding box center [418, 136] width 13 height 13
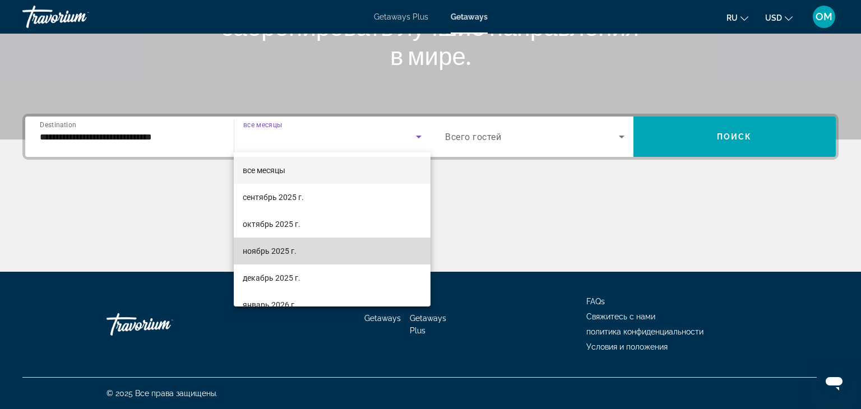
click at [251, 253] on span "ноябрь 2025 г." at bounding box center [270, 250] width 54 height 13
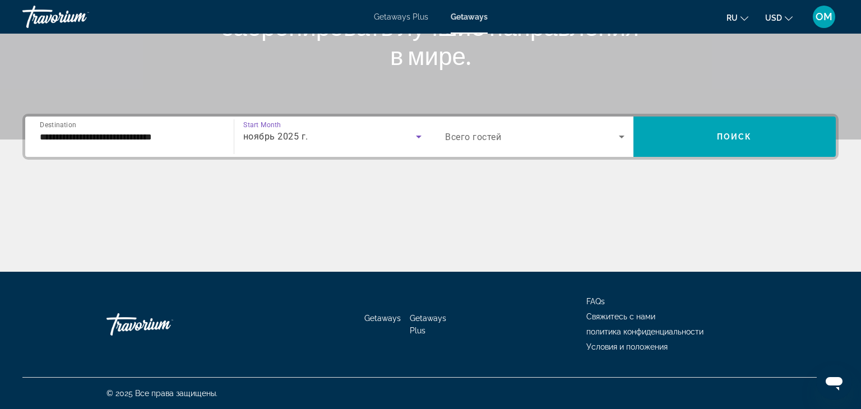
click at [625, 132] on icon "Search widget" at bounding box center [621, 136] width 13 height 13
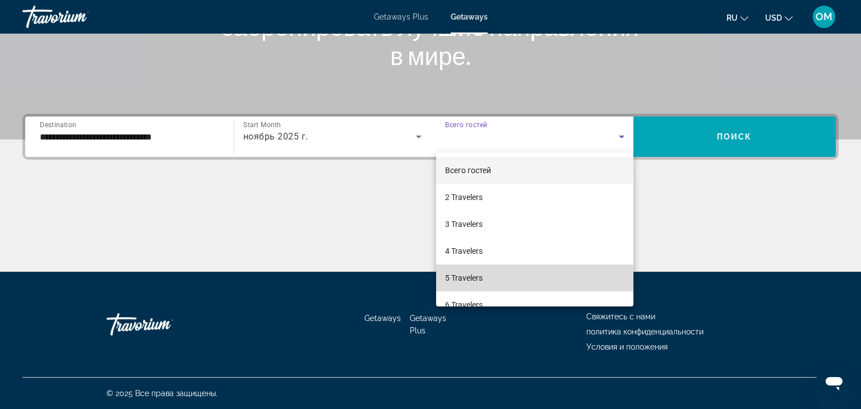
click at [465, 281] on span "5 Travelers" at bounding box center [464, 277] width 38 height 13
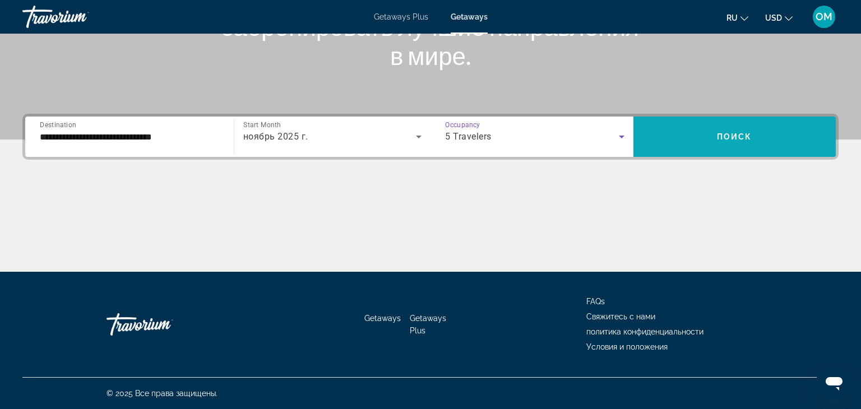
click at [684, 141] on span "Search widget" at bounding box center [734, 136] width 203 height 27
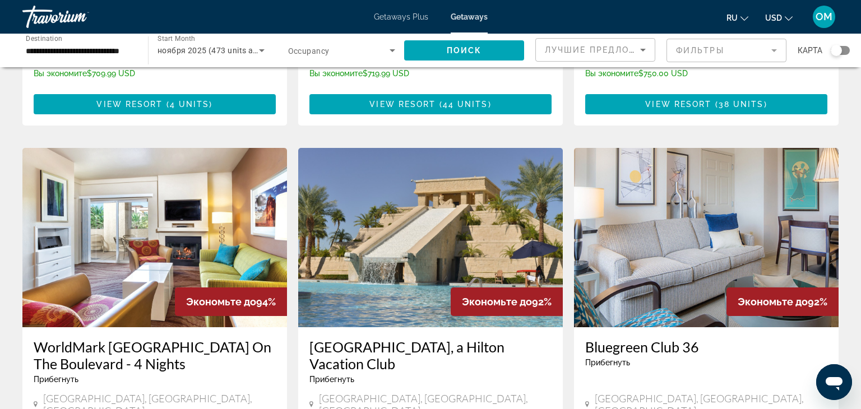
scroll to position [782, 0]
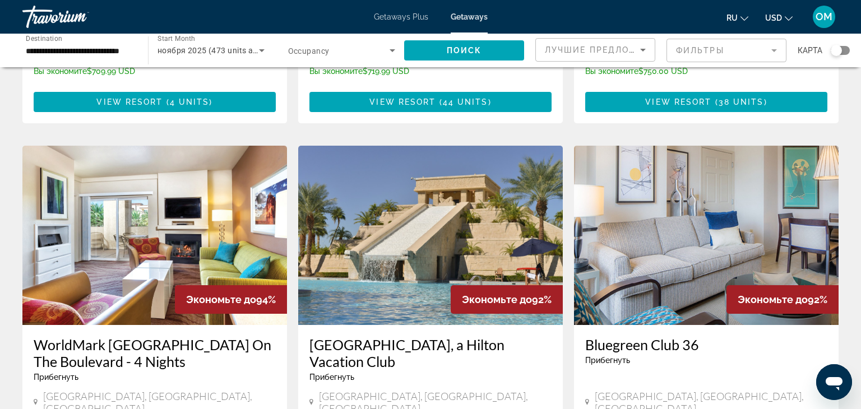
click at [466, 216] on img "Main content" at bounding box center [430, 235] width 265 height 179
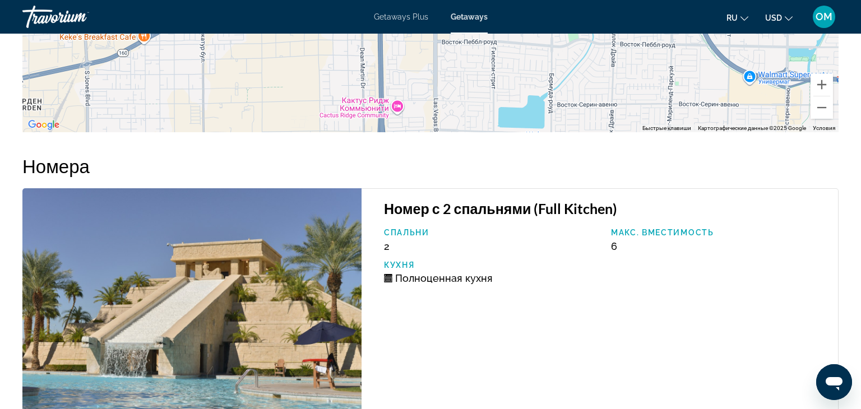
scroll to position [1660, 0]
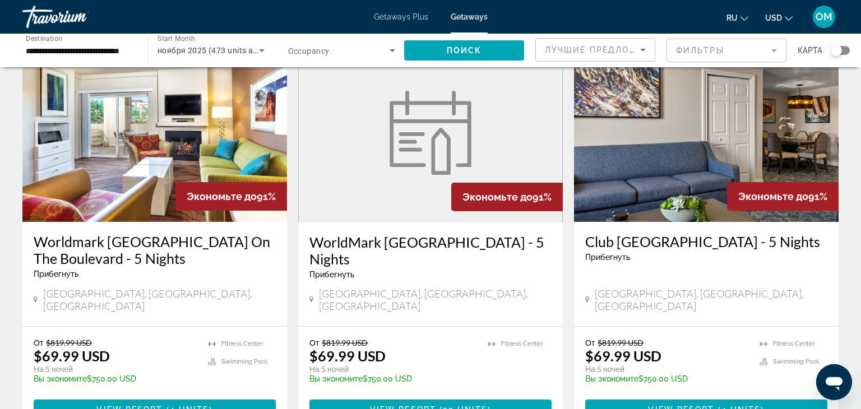
scroll to position [1472, 0]
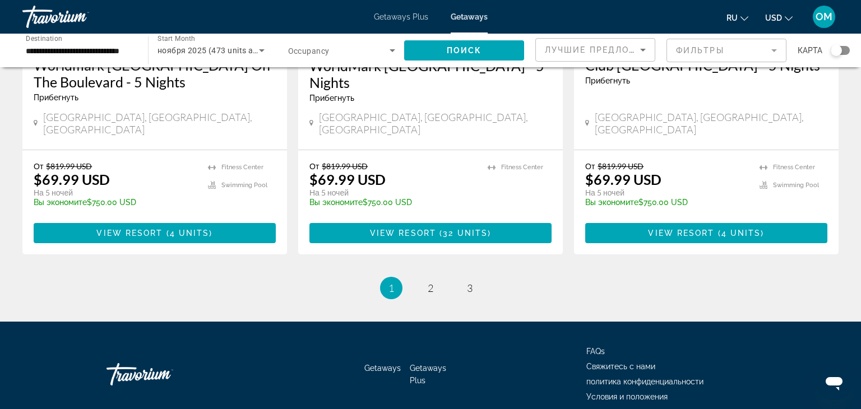
drag, startPoint x: 854, startPoint y: 381, endPoint x: 854, endPoint y: 348, distance: 32.5
click at [854, 348] on div "Getaways Getaways Plus FAQs Свяжитесь с нами политика конфиденциальности Услови…" at bounding box center [430, 390] width 861 height 137
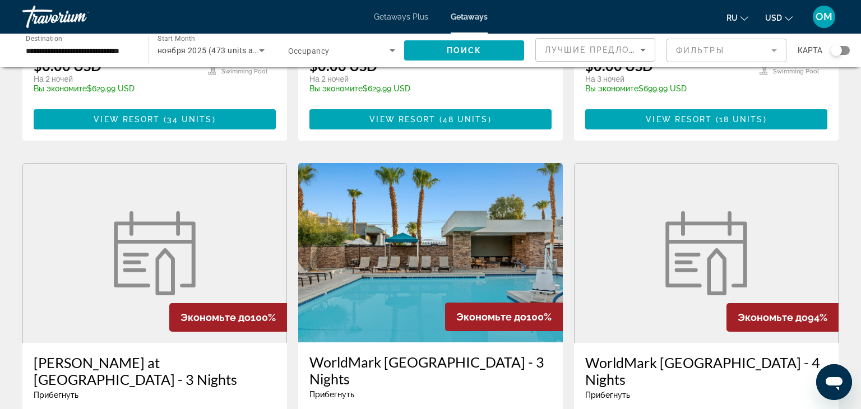
scroll to position [373, 0]
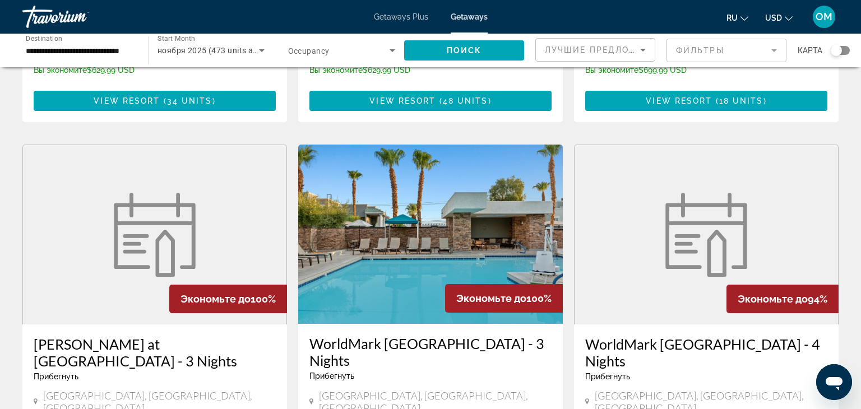
click at [494, 201] on img "Main content" at bounding box center [430, 234] width 265 height 179
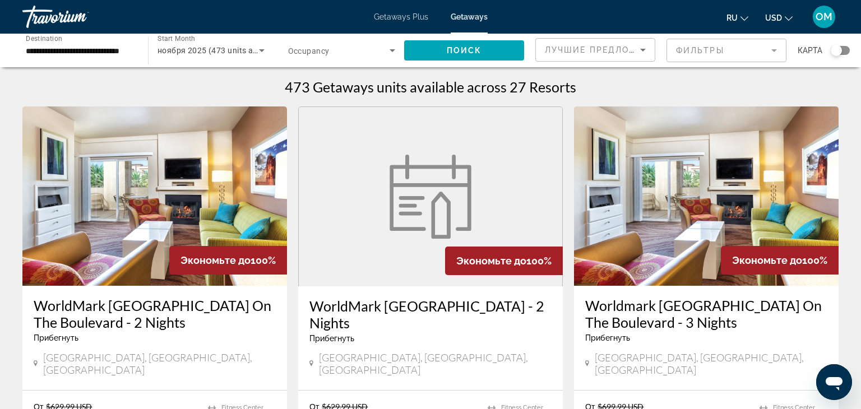
click at [135, 168] on img "Main content" at bounding box center [154, 195] width 265 height 179
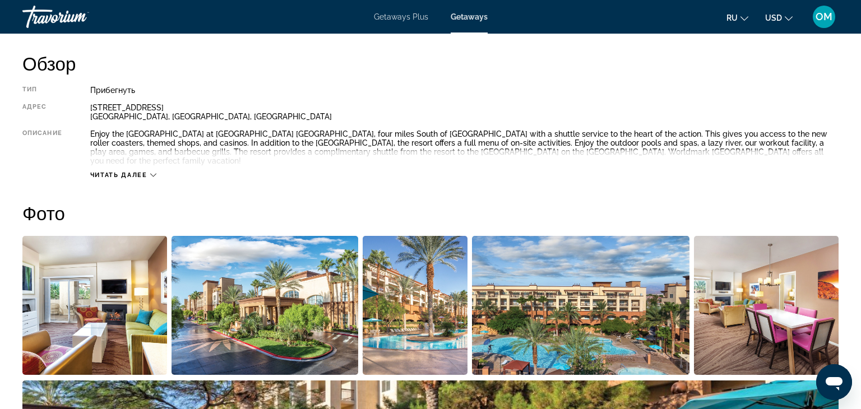
scroll to position [352, 0]
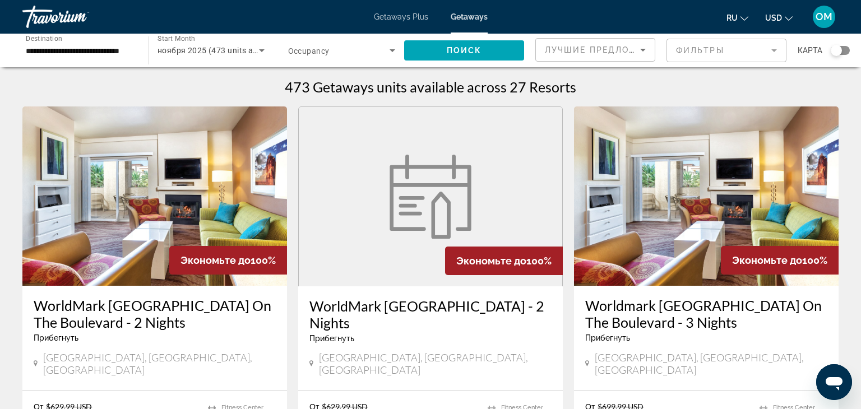
click at [778, 53] on mat-form-field "Фильтры" at bounding box center [726, 51] width 120 height 24
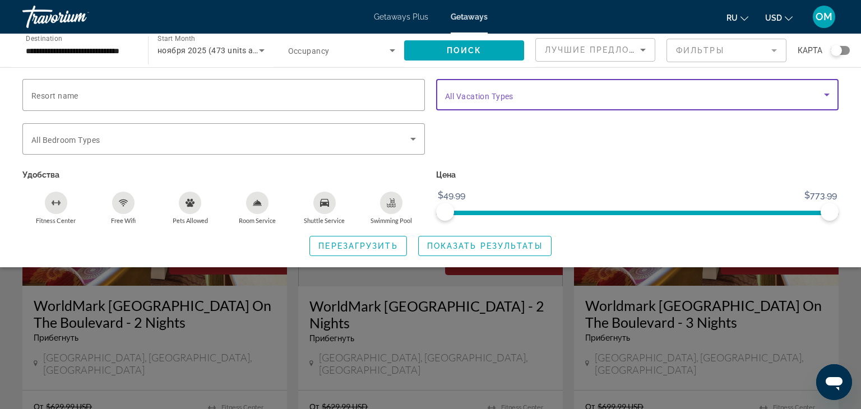
click at [823, 92] on icon "Search widget" at bounding box center [826, 94] width 13 height 13
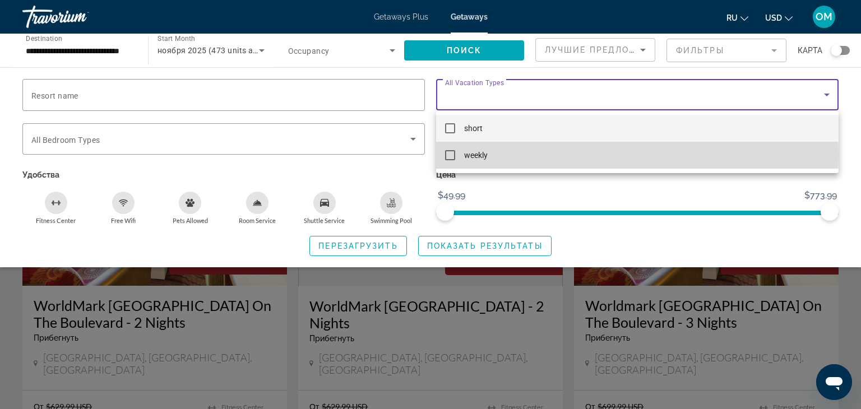
click at [453, 155] on mat-pseudo-checkbox at bounding box center [450, 155] width 10 height 10
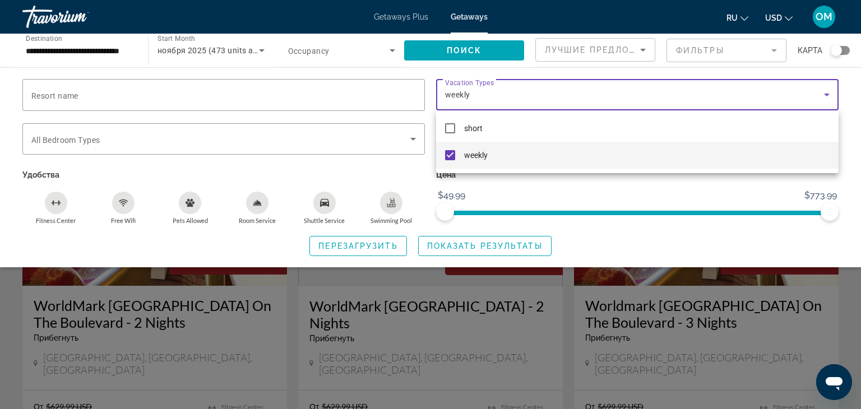
click at [495, 247] on div at bounding box center [430, 204] width 861 height 409
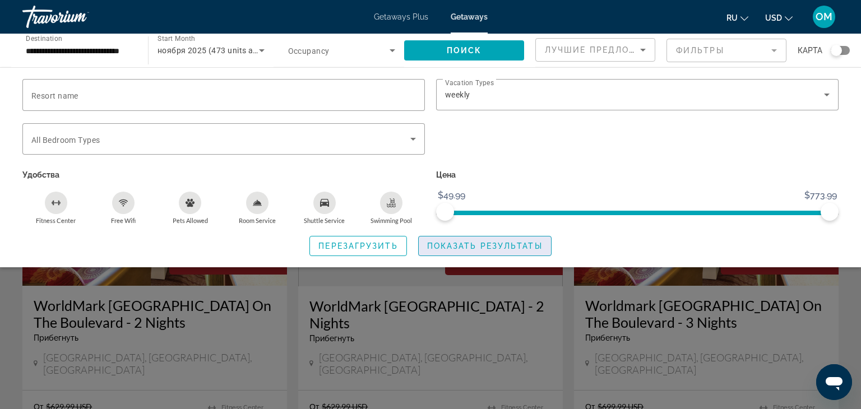
click at [490, 244] on span "Показать результаты" at bounding box center [484, 246] width 115 height 9
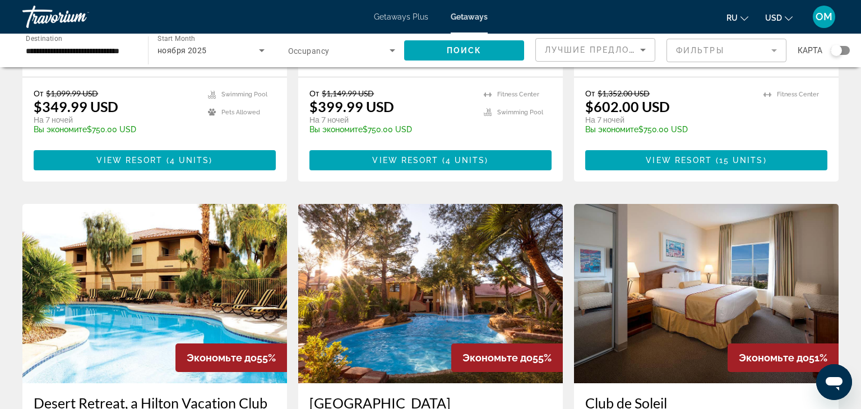
scroll to position [1146, 0]
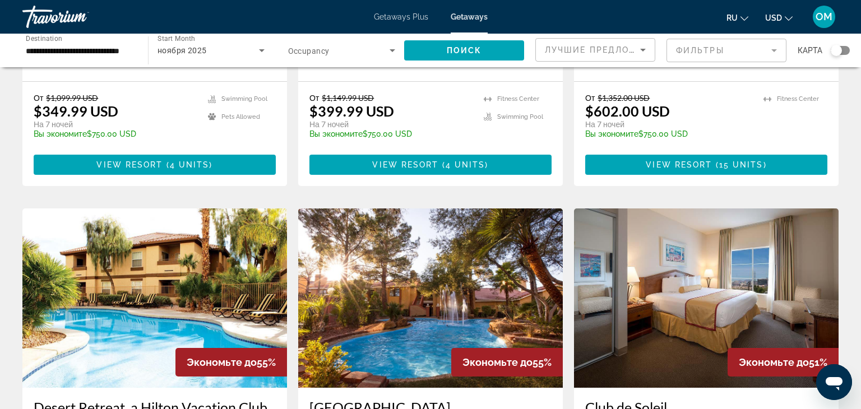
click at [330, 272] on img "Main content" at bounding box center [430, 297] width 265 height 179
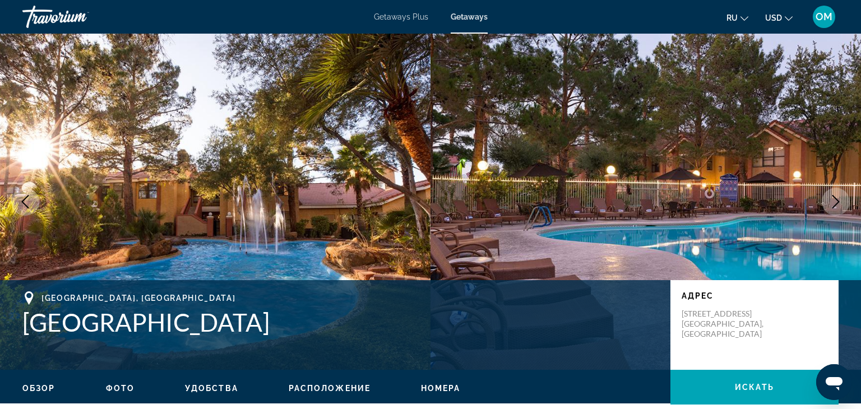
click at [346, 80] on img "Main content" at bounding box center [215, 202] width 430 height 336
click at [841, 203] on icon "Next image" at bounding box center [835, 201] width 13 height 13
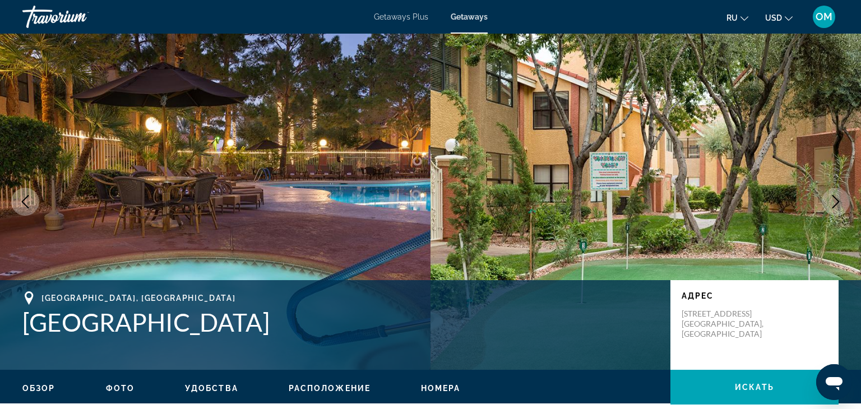
click at [840, 206] on icon "Next image" at bounding box center [835, 201] width 13 height 13
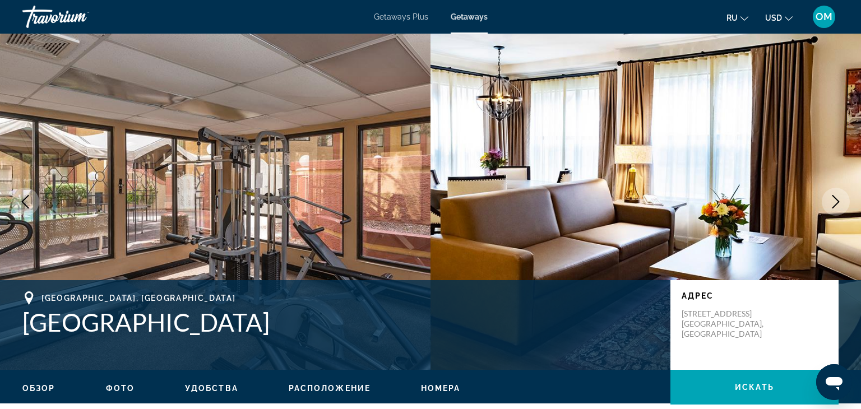
click at [840, 206] on icon "Next image" at bounding box center [835, 201] width 13 height 13
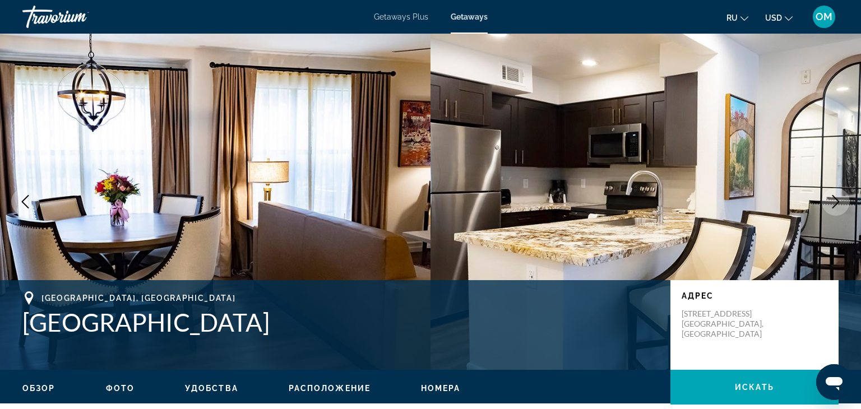
click at [840, 206] on icon "Next image" at bounding box center [835, 201] width 13 height 13
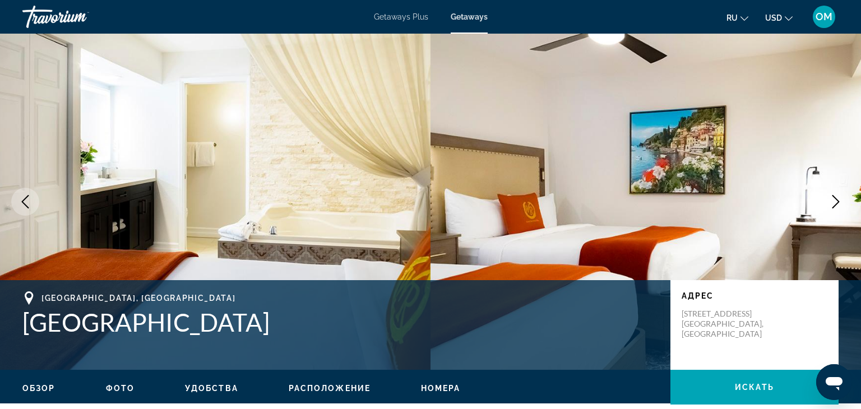
click at [840, 206] on icon "Next image" at bounding box center [835, 201] width 13 height 13
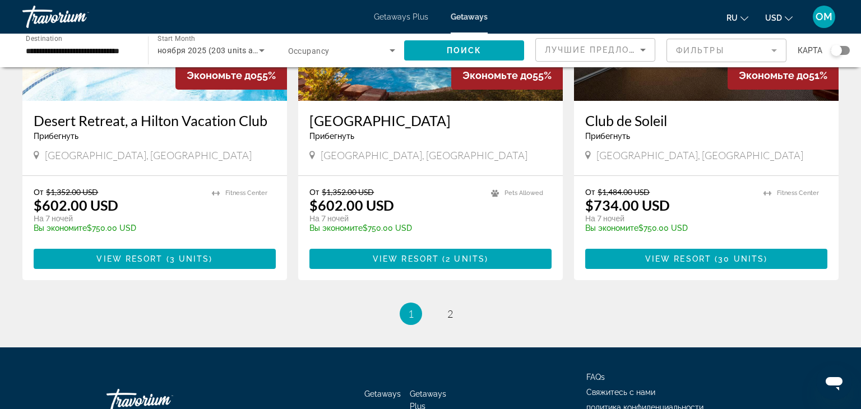
scroll to position [1441, 0]
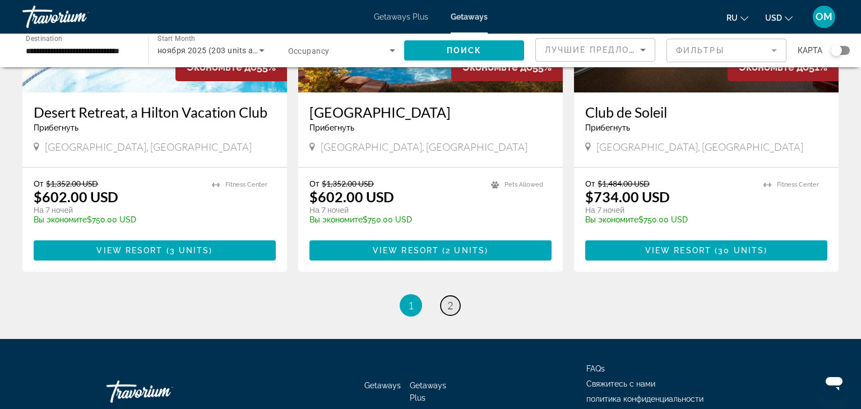
click at [450, 299] on span "2" at bounding box center [450, 305] width 6 height 12
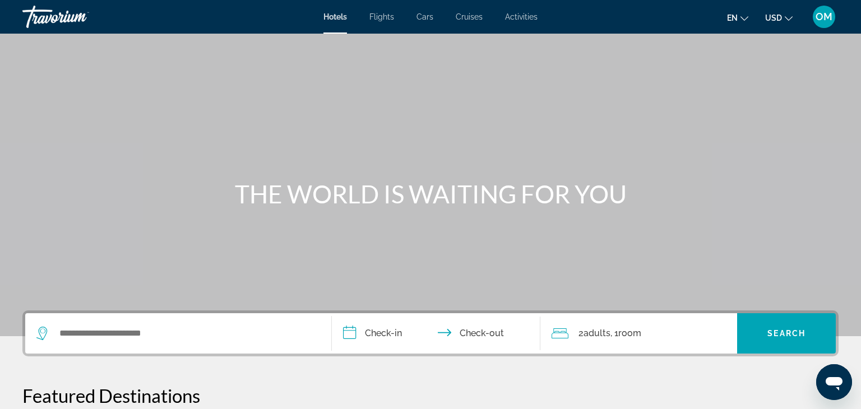
click at [520, 14] on span "Activities" at bounding box center [521, 16] width 33 height 9
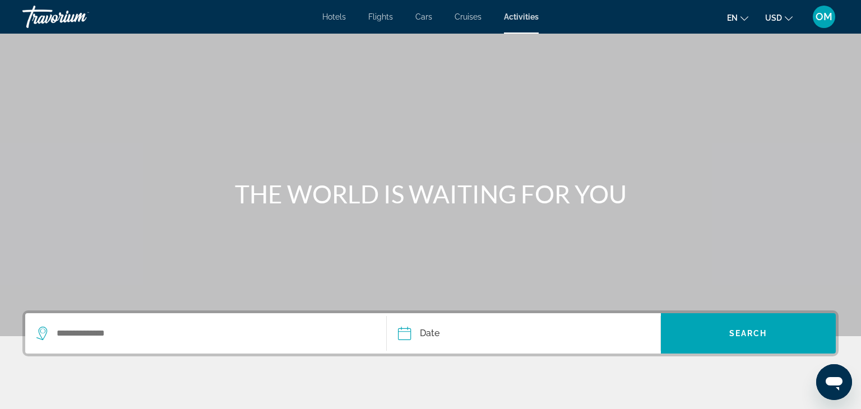
click at [41, 337] on icon "Search widget" at bounding box center [41, 333] width 11 height 13
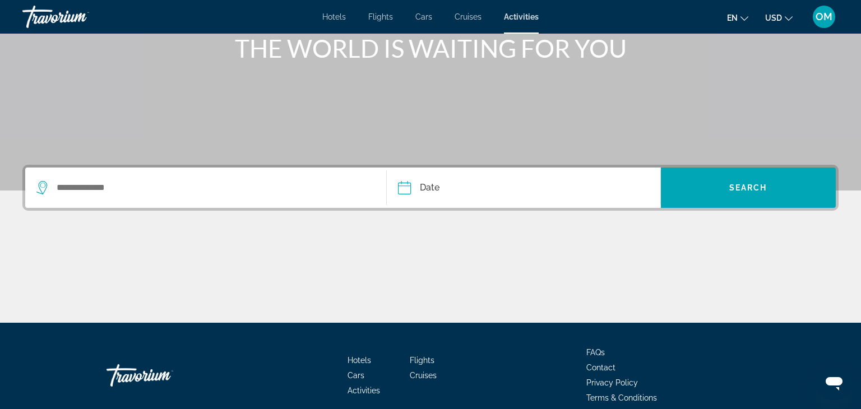
scroll to position [197, 0]
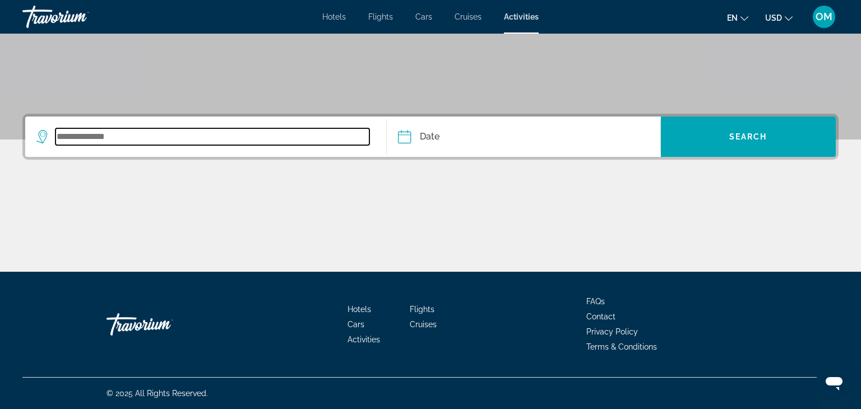
click at [101, 139] on input "Search widget" at bounding box center [212, 136] width 314 height 17
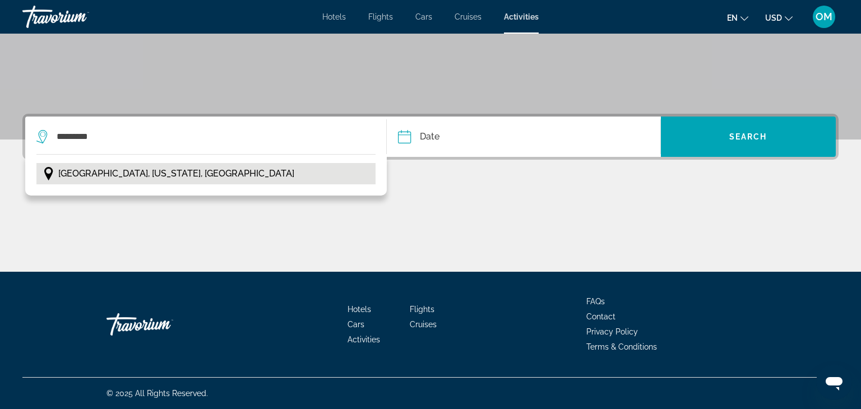
click at [75, 177] on span "[GEOGRAPHIC_DATA], [US_STATE], [GEOGRAPHIC_DATA]" at bounding box center [176, 174] width 236 height 16
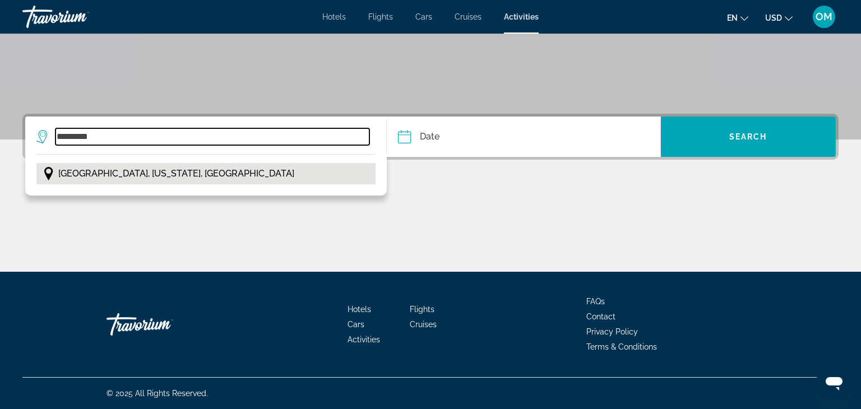
type input "**********"
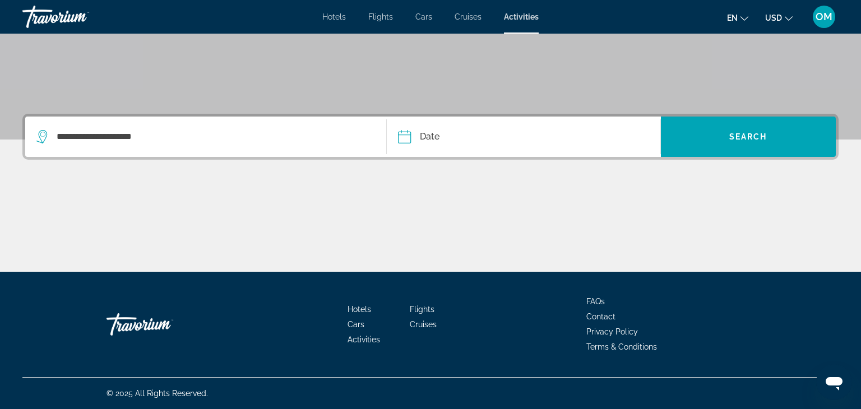
click at [416, 139] on input "Date" at bounding box center [463, 139] width 136 height 44
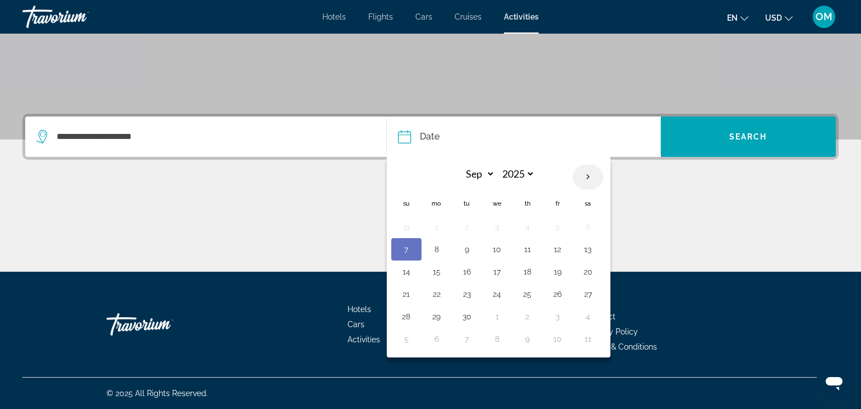
click at [587, 177] on th "Next month" at bounding box center [588, 177] width 30 height 25
select select "**"
click at [464, 295] on button "18" at bounding box center [467, 294] width 18 height 16
type input "**********"
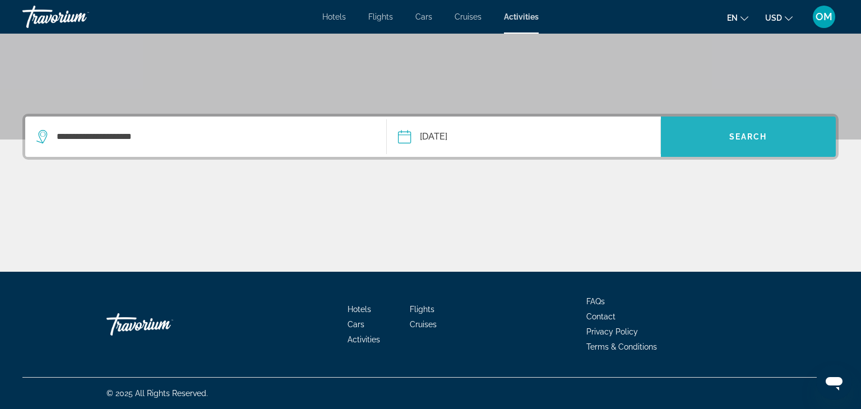
click at [750, 124] on span "Search widget" at bounding box center [748, 136] width 175 height 27
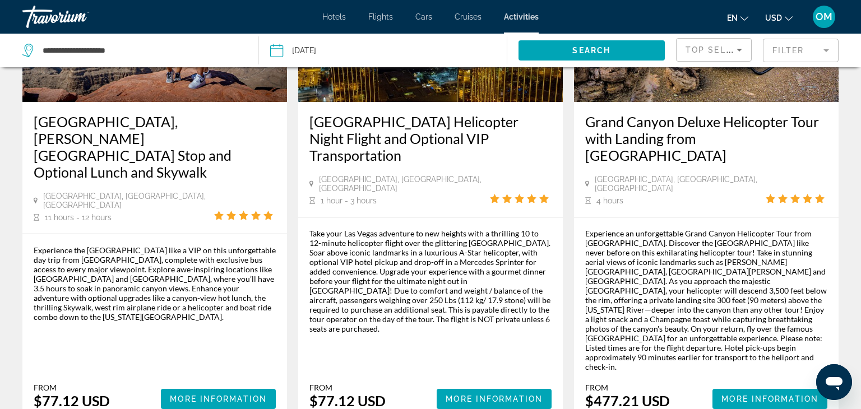
scroll to position [182, 0]
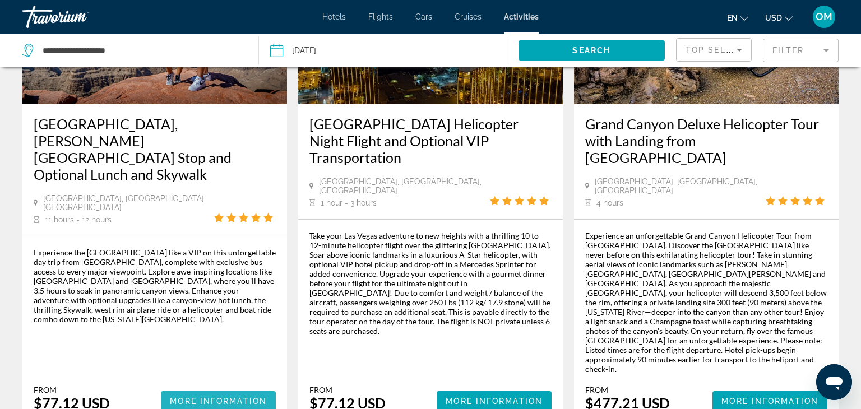
click at [215, 397] on span "More Information" at bounding box center [218, 401] width 97 height 9
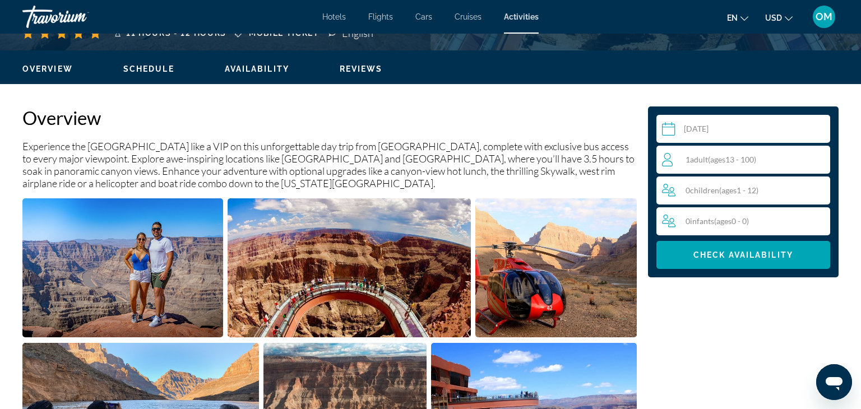
scroll to position [323, 0]
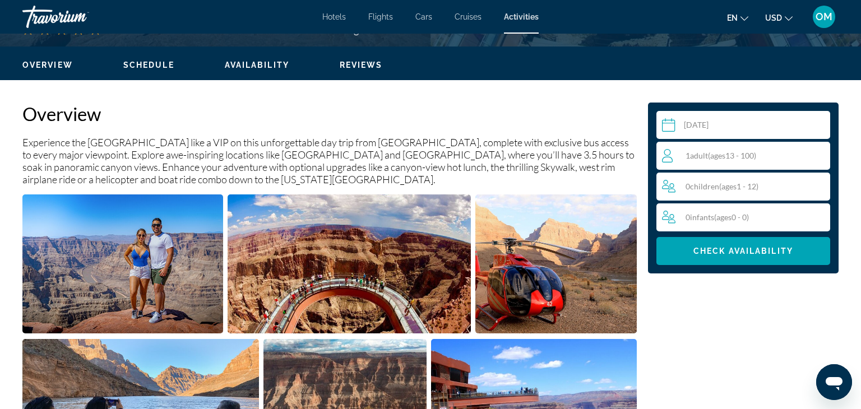
click at [685, 153] on span "1 Adult Adults ( ages 13 - 100)" at bounding box center [720, 156] width 71 height 10
click at [823, 153] on icon "Increment adults" at bounding box center [819, 155] width 10 height 13
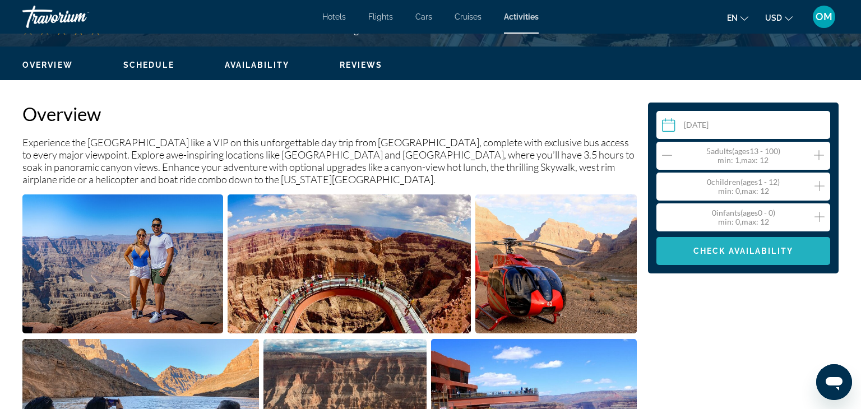
click at [752, 248] on span "Check Availability" at bounding box center [743, 251] width 100 height 9
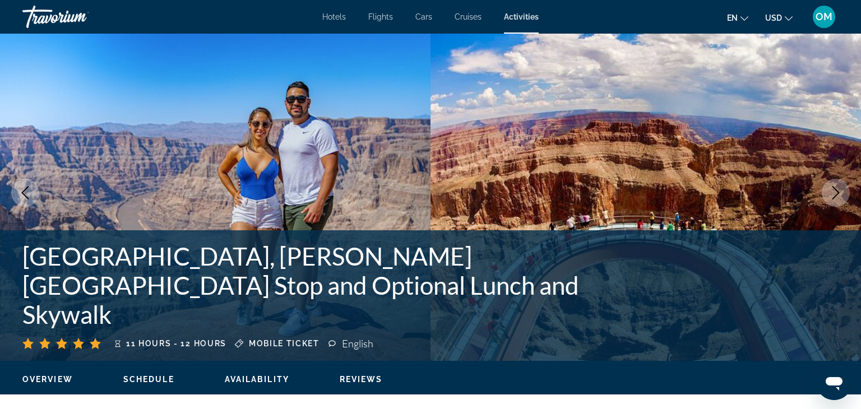
scroll to position [0, 0]
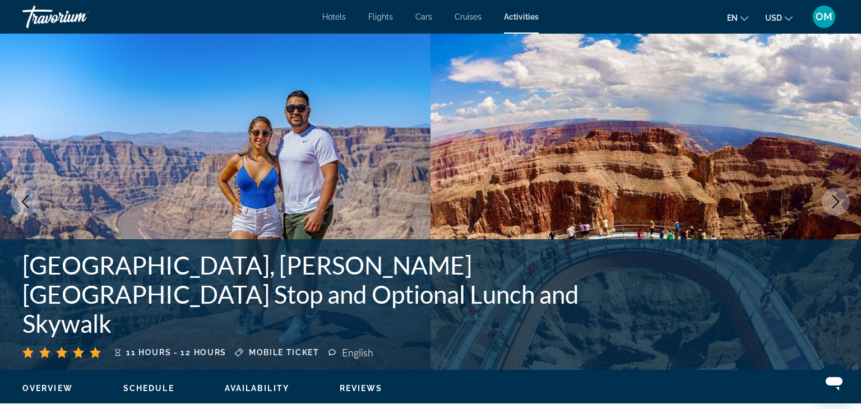
click at [354, 355] on div "English" at bounding box center [359, 352] width 34 height 12
click at [332, 353] on icon "Main content" at bounding box center [332, 352] width 8 height 11
click at [742, 16] on icon "Change language" at bounding box center [744, 18] width 8 height 4
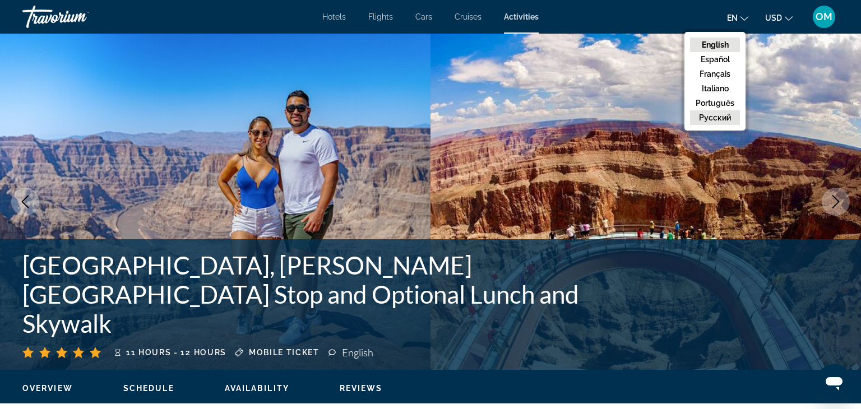
click at [706, 117] on button "русский" at bounding box center [715, 117] width 50 height 15
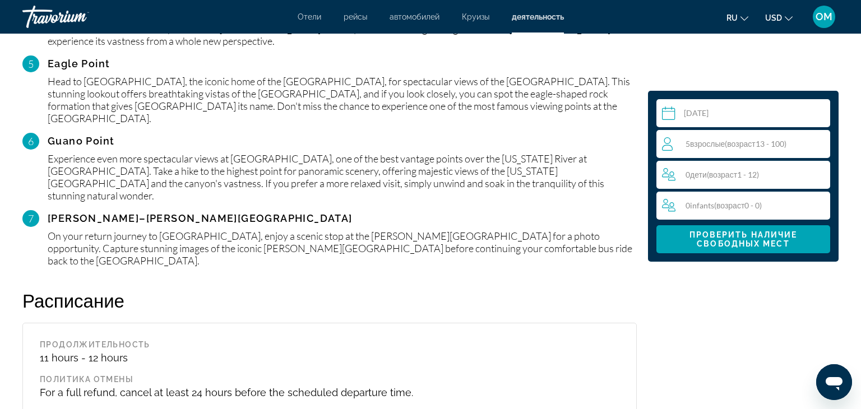
scroll to position [1872, 0]
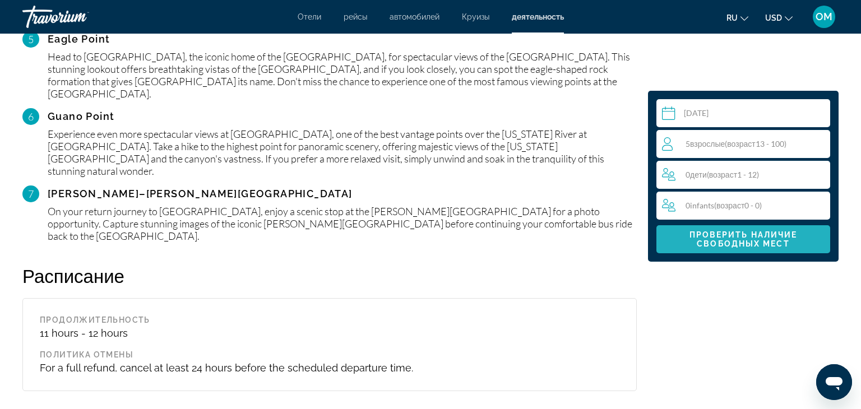
click at [770, 247] on span "Проверить наличие свободных мест" at bounding box center [743, 239] width 108 height 18
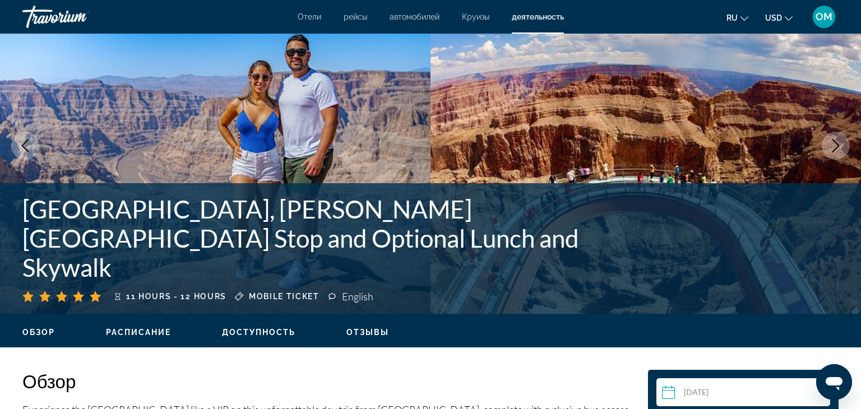
scroll to position [0, 0]
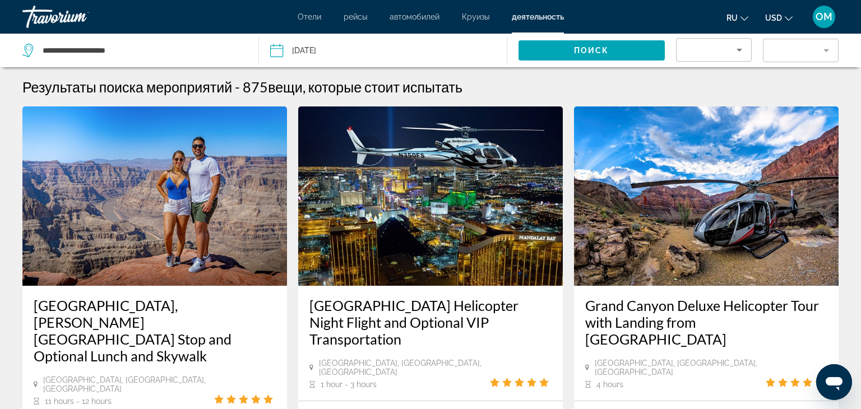
click at [305, 18] on span "Отели" at bounding box center [310, 16] width 24 height 9
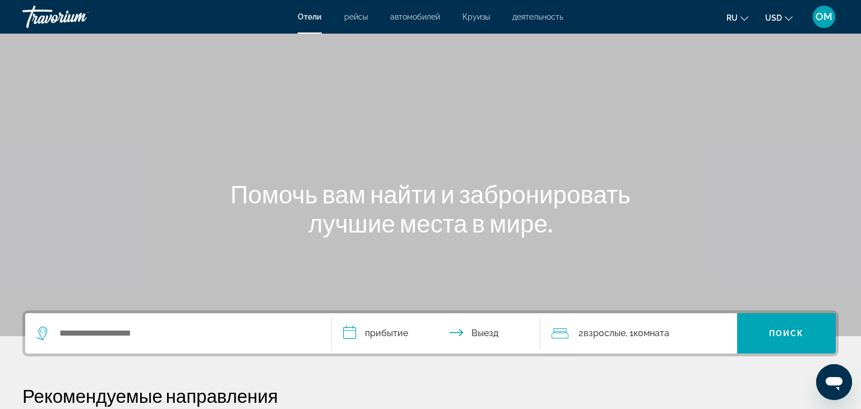
click at [41, 335] on icon "Search widget" at bounding box center [42, 333] width 13 height 13
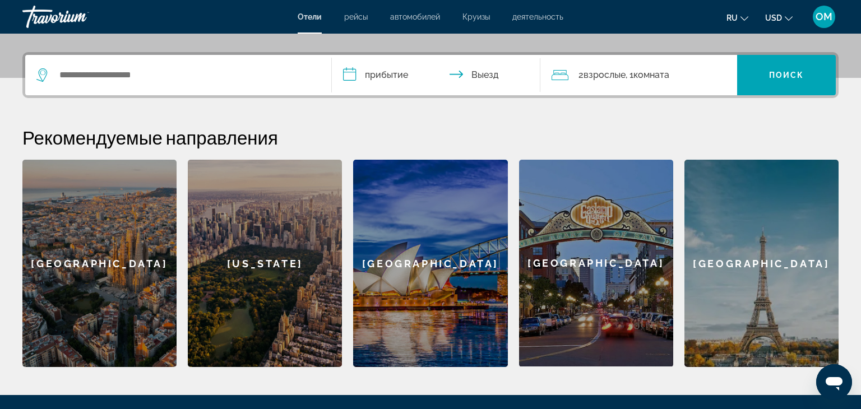
scroll to position [274, 0]
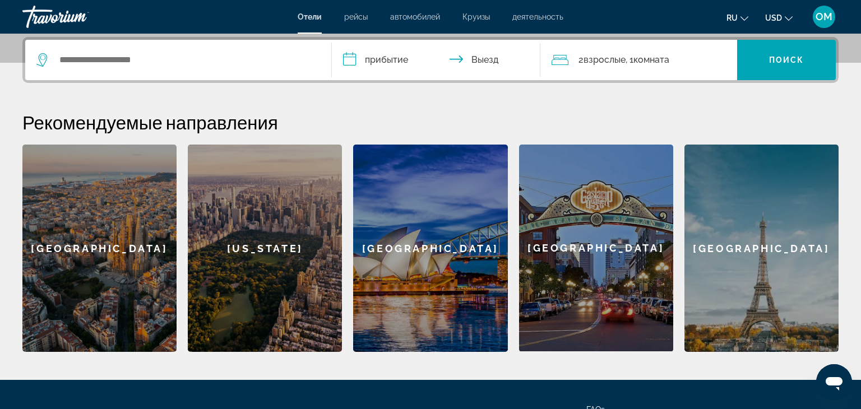
click at [41, 61] on icon "Search widget" at bounding box center [42, 59] width 13 height 13
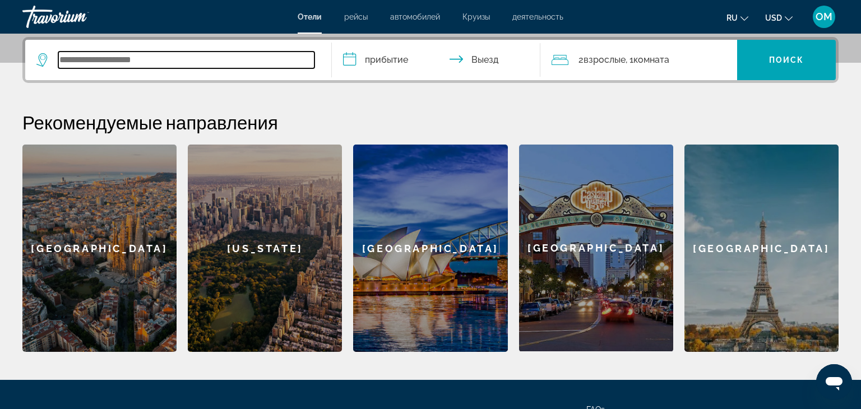
click at [58, 55] on input "Search widget" at bounding box center [186, 60] width 256 height 17
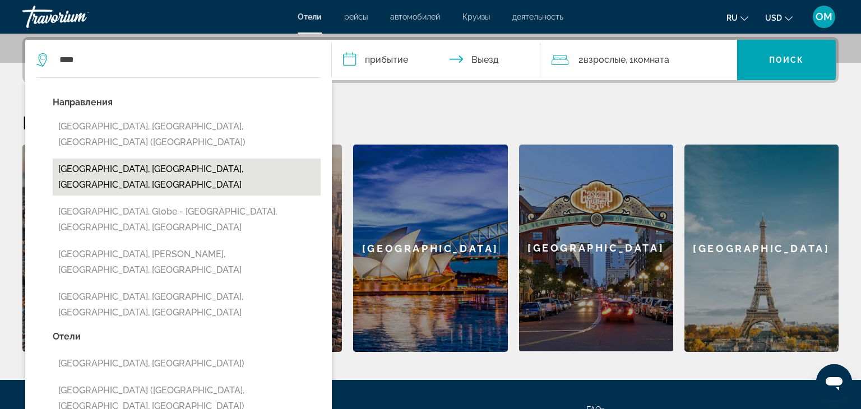
click at [103, 159] on button "Miami Beach, Miami, FL, United States" at bounding box center [187, 177] width 268 height 37
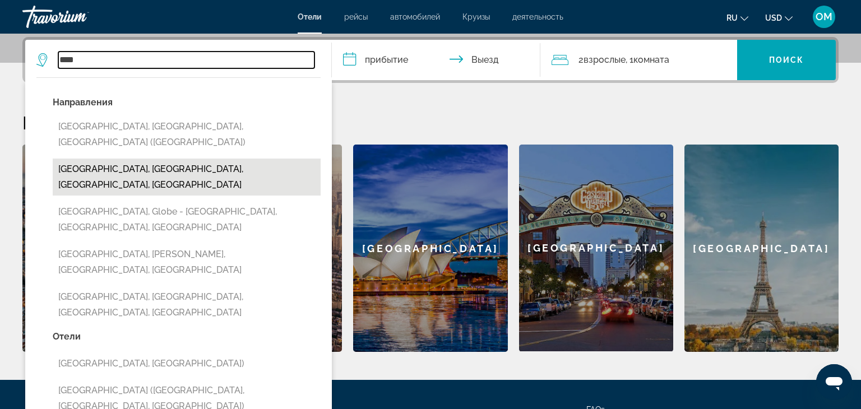
type input "**********"
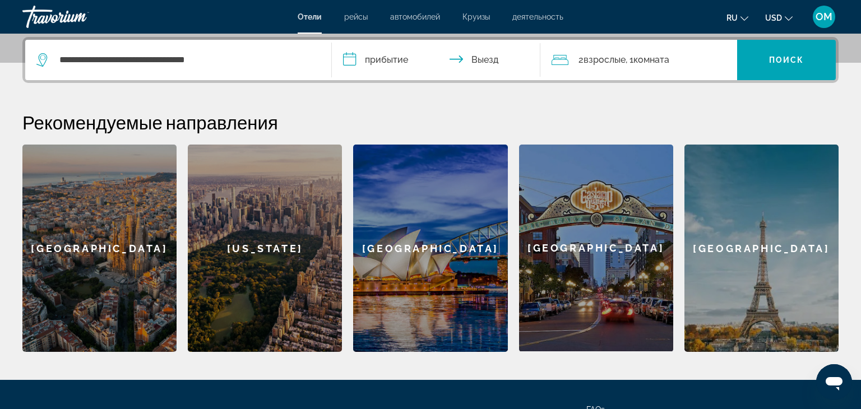
click at [352, 59] on input "**********" at bounding box center [438, 62] width 213 height 44
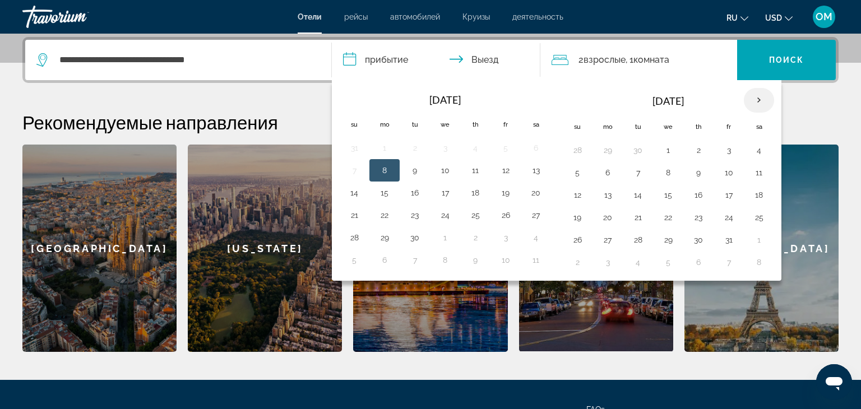
click at [756, 96] on th "Next month" at bounding box center [759, 100] width 30 height 25
click at [603, 218] on button "17" at bounding box center [608, 218] width 18 height 16
click at [489, 55] on input "**********" at bounding box center [438, 62] width 213 height 44
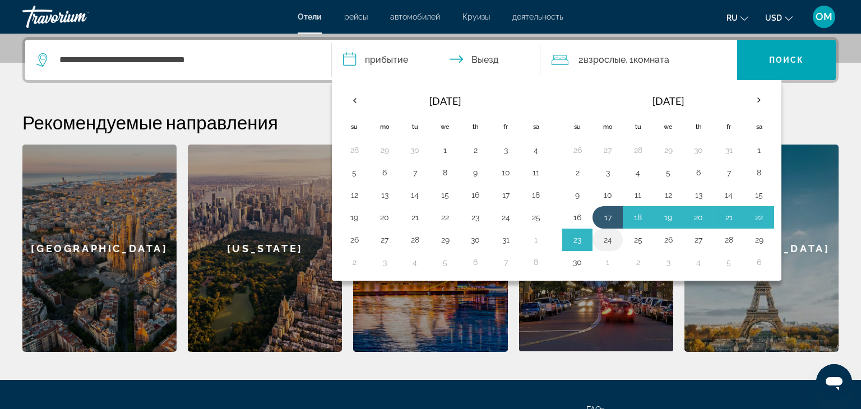
click at [608, 242] on button "24" at bounding box center [608, 240] width 18 height 16
type input "**********"
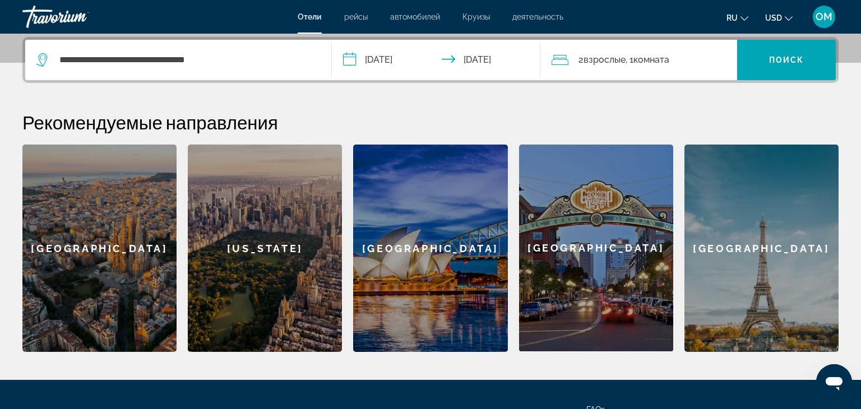
click at [581, 58] on span "2 Взрослый Взрослые" at bounding box center [601, 60] width 47 height 16
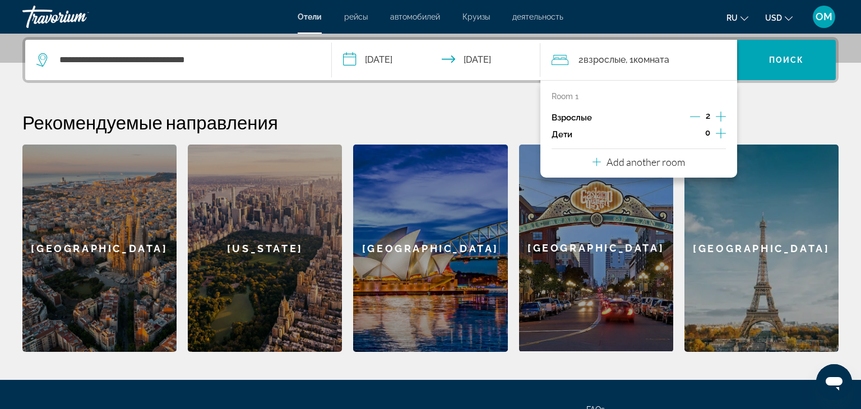
click at [718, 112] on icon "Increment adults" at bounding box center [721, 116] width 10 height 13
click at [659, 63] on span "Комната" at bounding box center [651, 59] width 36 height 11
click at [597, 159] on icon "Travelers: 5 adults, 0 children" at bounding box center [596, 161] width 8 height 13
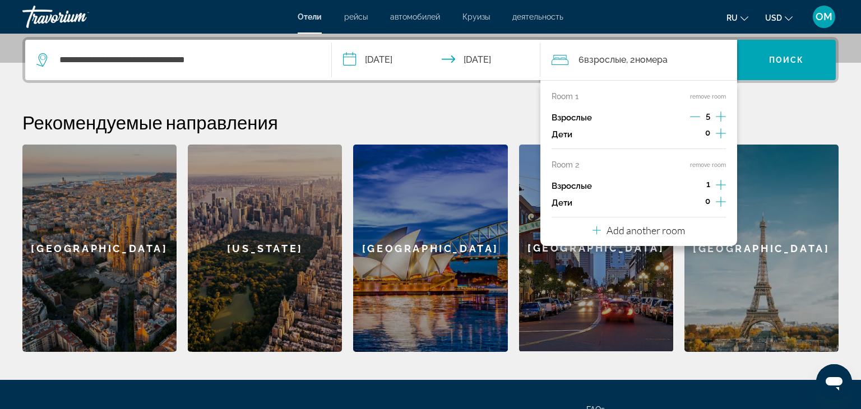
click at [721, 183] on icon "Increment adults" at bounding box center [721, 184] width 10 height 13
click at [696, 115] on icon "Decrement adults" at bounding box center [695, 117] width 10 height 10
click at [781, 59] on span "Поиск" at bounding box center [786, 59] width 35 height 9
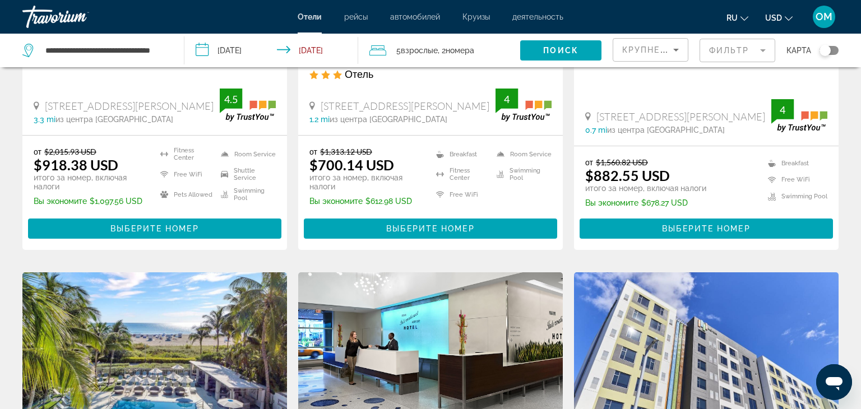
scroll to position [254, 0]
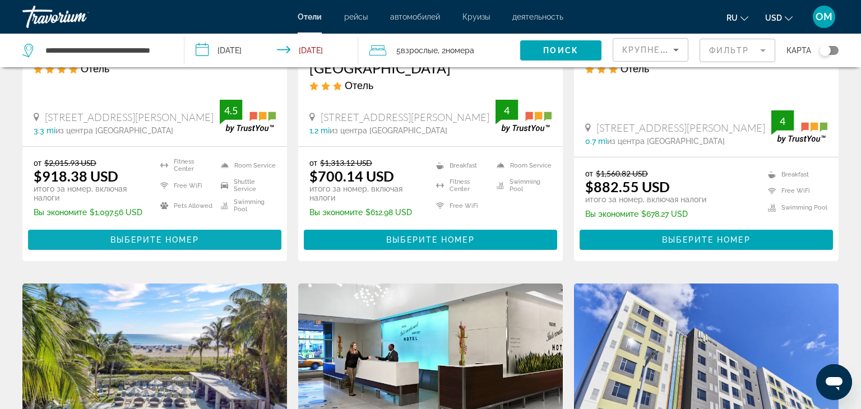
click at [163, 236] on span "Выберите номер" at bounding box center [154, 239] width 88 height 9
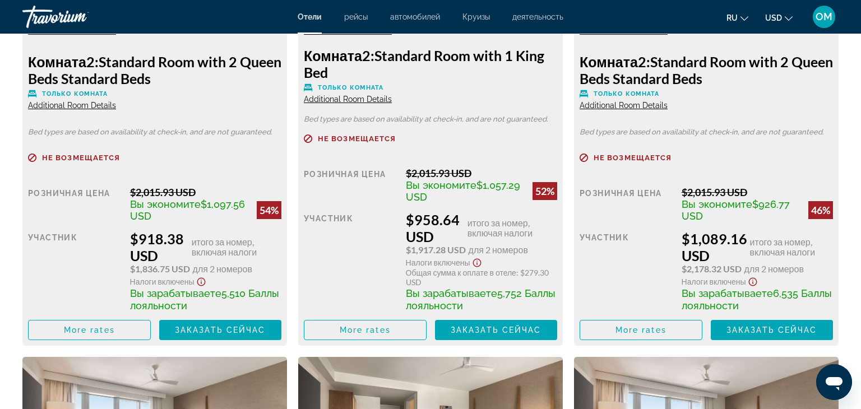
scroll to position [1754, 0]
click at [541, 22] on div "Отели рейсы автомобилей Круизы деятельность Отели рейсы автомобилей Круизы деят…" at bounding box center [430, 16] width 861 height 29
click at [535, 14] on span "деятельность" at bounding box center [537, 16] width 51 height 9
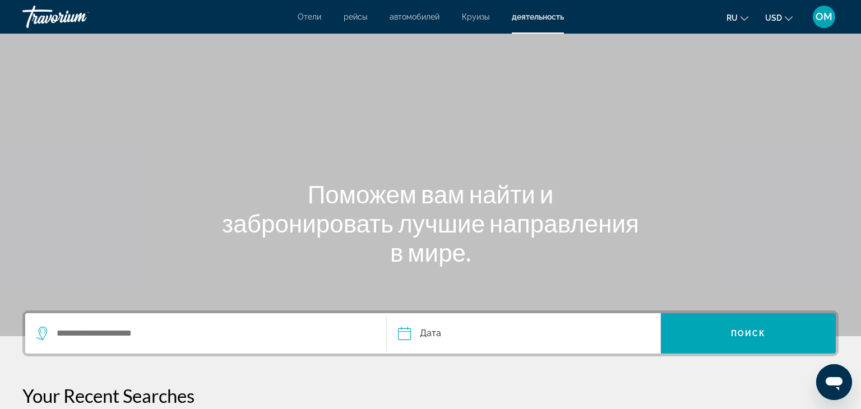
click at [42, 333] on icon "Search widget" at bounding box center [43, 330] width 6 height 5
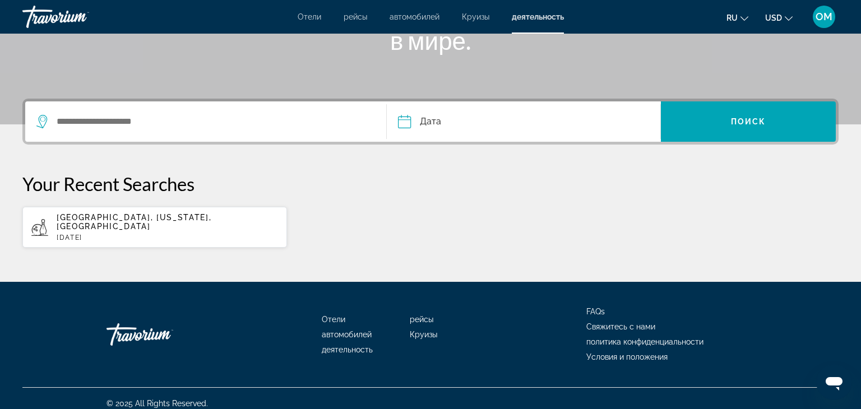
scroll to position [212, 0]
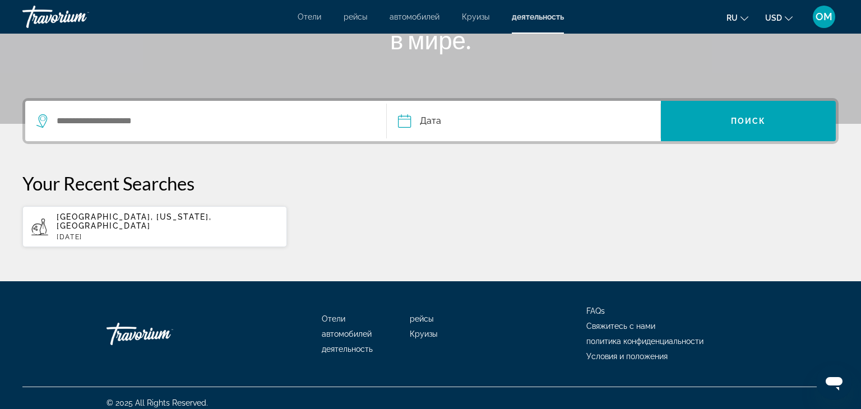
click at [53, 118] on div "Search widget" at bounding box center [202, 121] width 333 height 17
click at [40, 124] on icon "Search widget" at bounding box center [42, 120] width 13 height 13
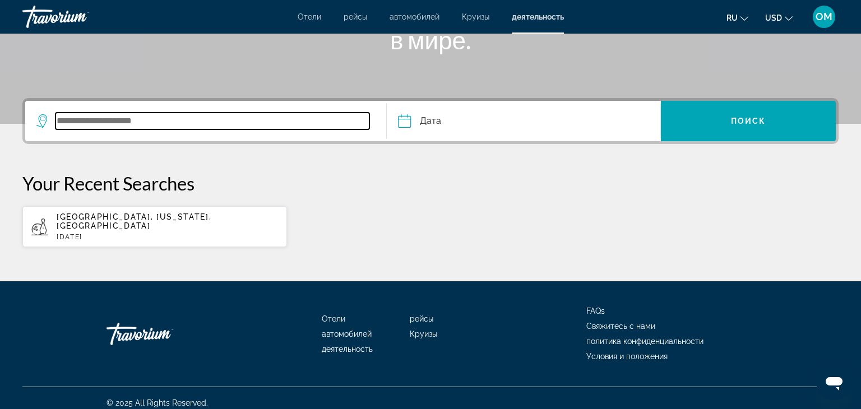
click at [56, 119] on input "Search widget" at bounding box center [212, 121] width 314 height 17
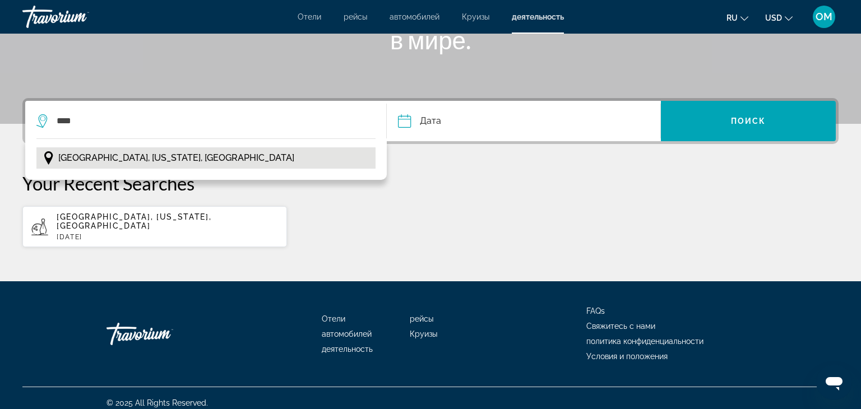
click at [76, 156] on span "Miami, Florida, USA" at bounding box center [176, 158] width 236 height 16
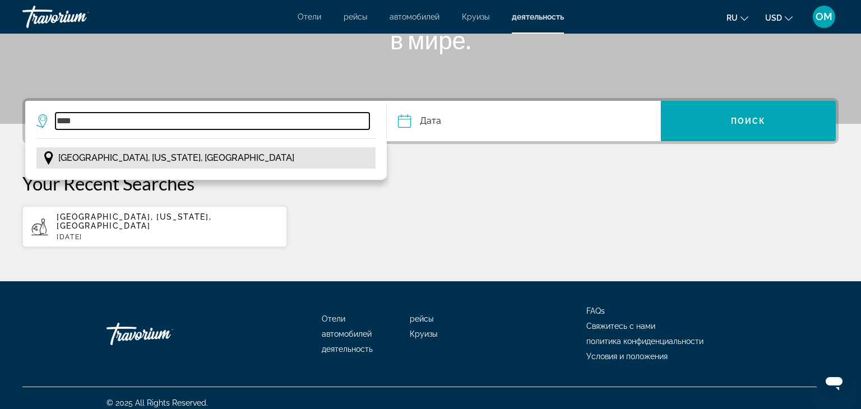
type input "**********"
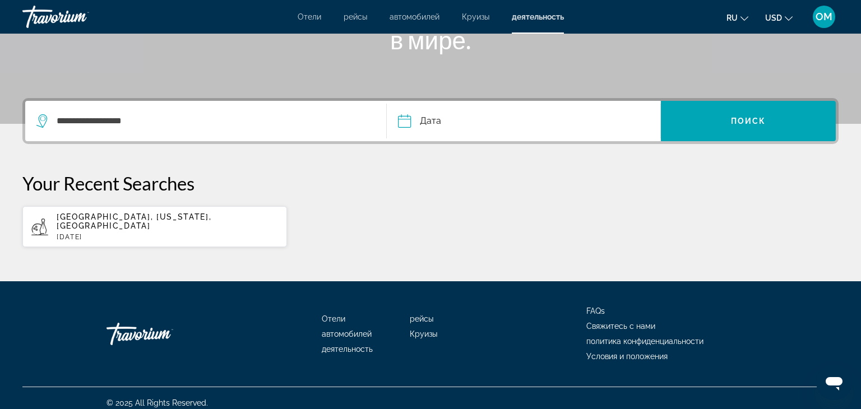
click at [411, 120] on input "Date" at bounding box center [463, 123] width 136 height 44
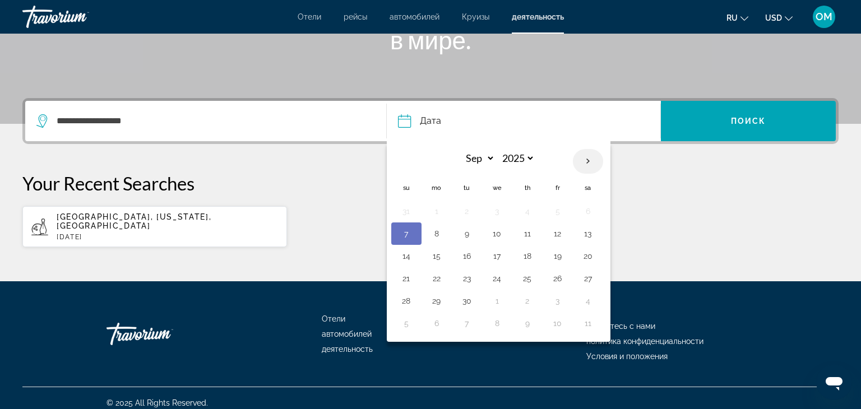
click at [588, 162] on th "Next month" at bounding box center [588, 161] width 30 height 25
select select "**"
click at [465, 276] on button "18" at bounding box center [467, 279] width 18 height 16
type input "**********"
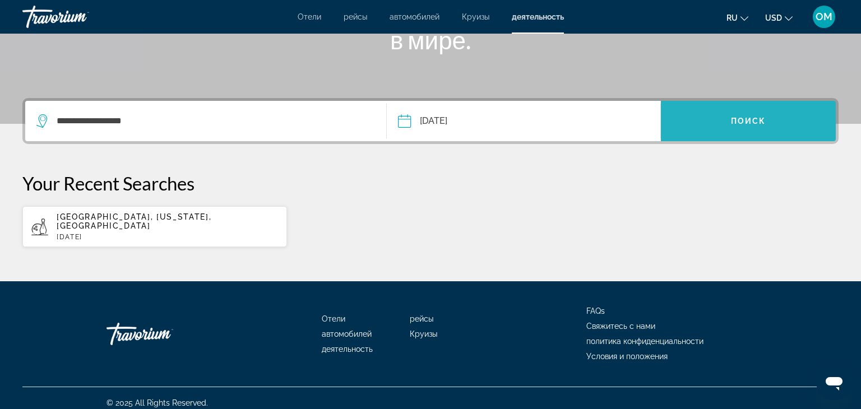
click at [715, 111] on span "Search widget" at bounding box center [748, 121] width 175 height 27
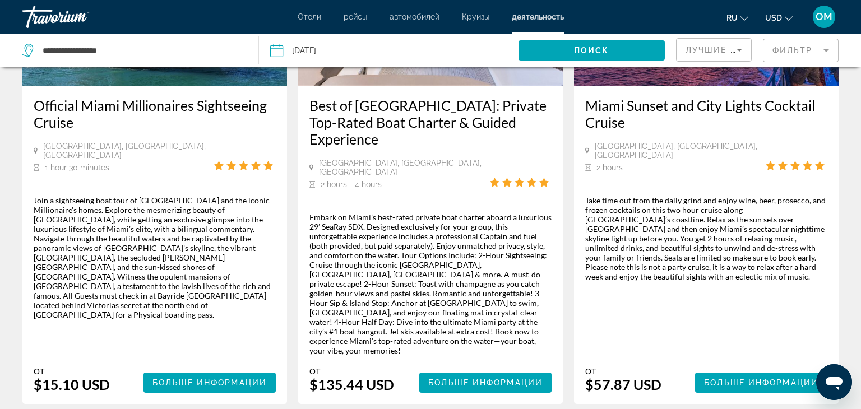
scroll to position [202, 0]
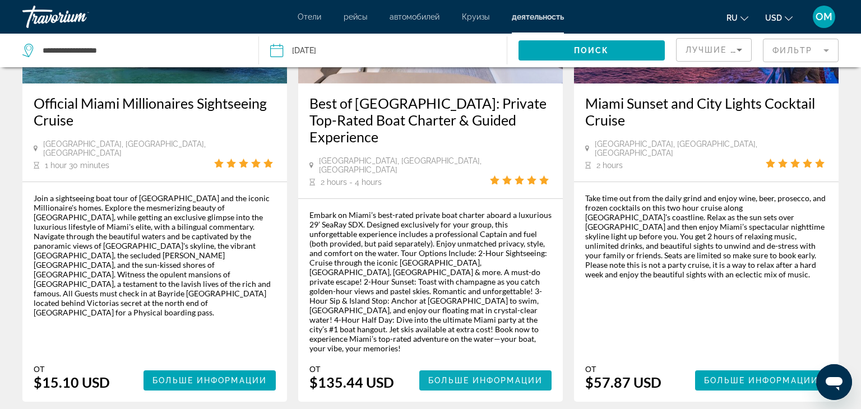
click at [446, 376] on span "Больше информации" at bounding box center [485, 380] width 114 height 9
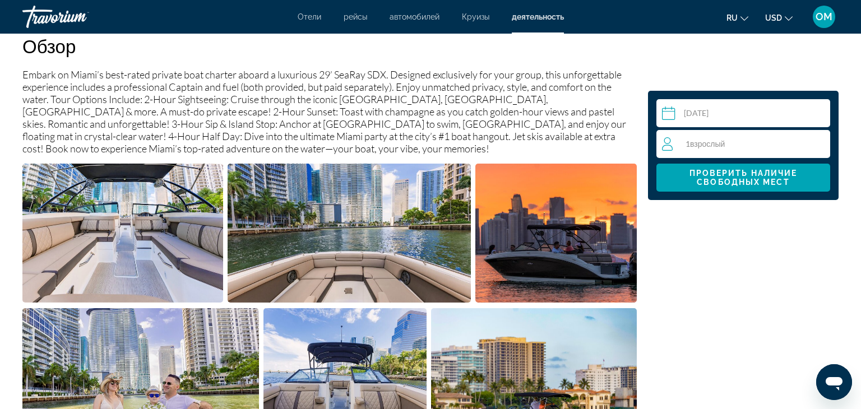
scroll to position [395, 0]
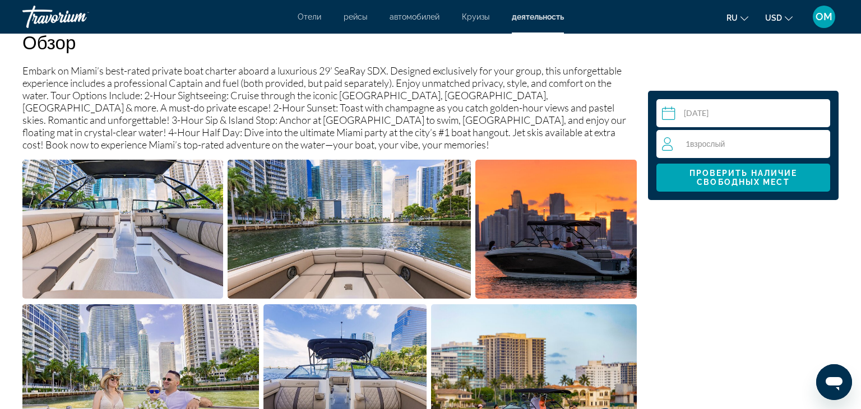
click at [673, 146] on icon "Travelers: 1 adult, 0 children" at bounding box center [668, 143] width 13 height 13
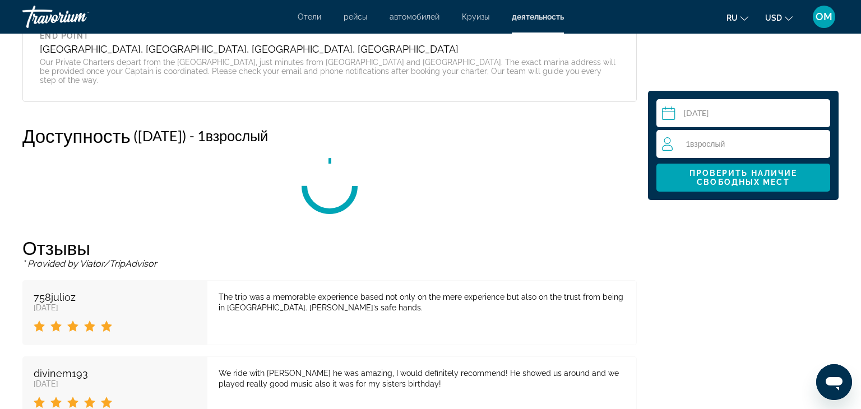
scroll to position [2180, 0]
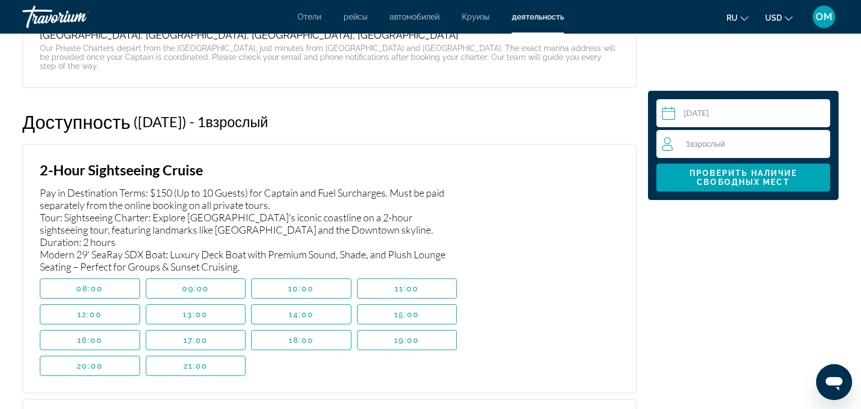
click at [691, 146] on span "Взрослый" at bounding box center [707, 144] width 35 height 10
click at [823, 145] on icon "Increment adults" at bounding box center [819, 143] width 10 height 13
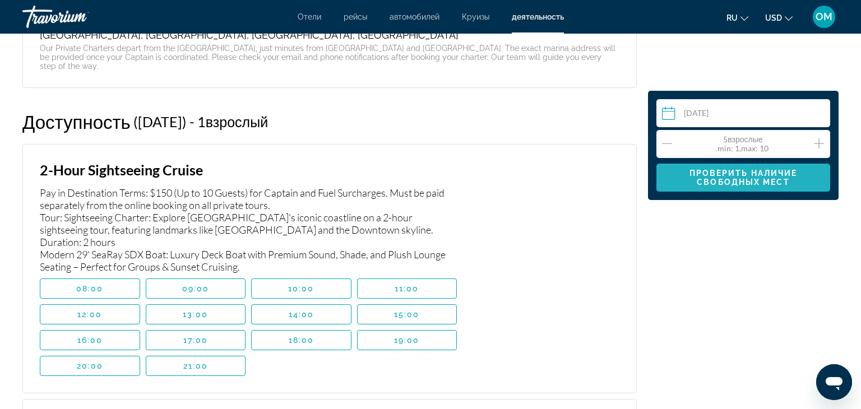
click at [758, 185] on span "Проверить наличие свободных мест" at bounding box center [743, 178] width 108 height 18
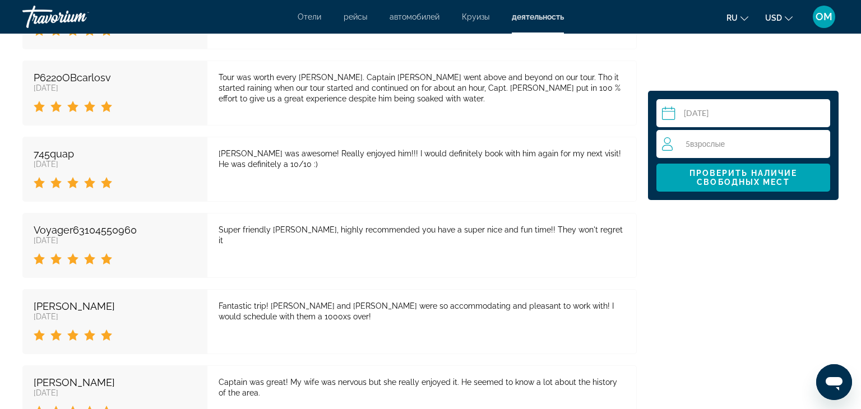
scroll to position [3646, 0]
